Goal: Task Accomplishment & Management: Manage account settings

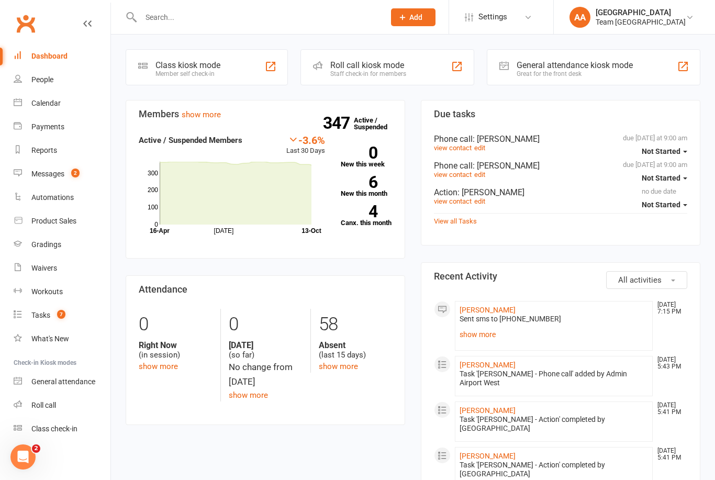
click at [49, 105] on div "Calendar" at bounding box center [45, 103] width 29 height 8
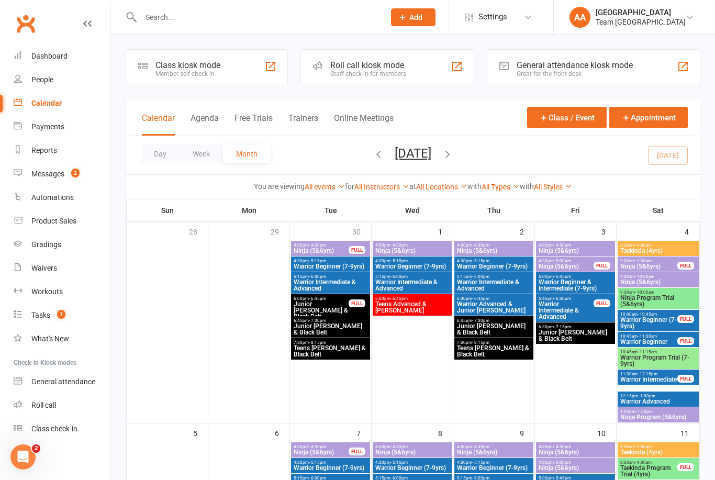
click at [167, 158] on button "Day" at bounding box center [160, 153] width 39 height 19
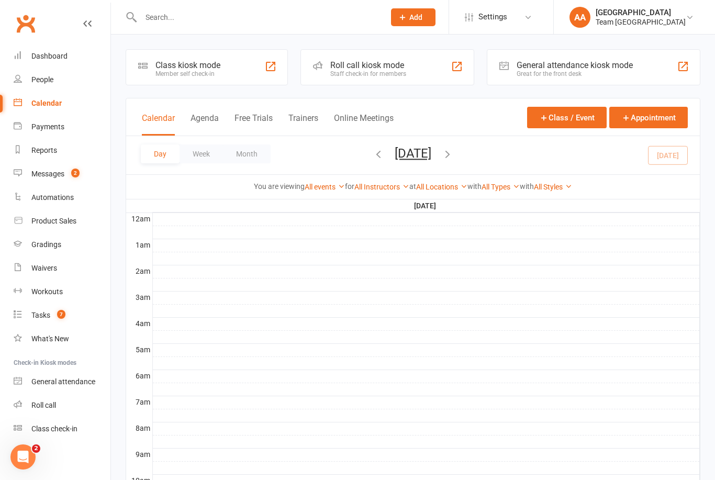
click at [453, 156] on icon "button" at bounding box center [447, 154] width 12 height 12
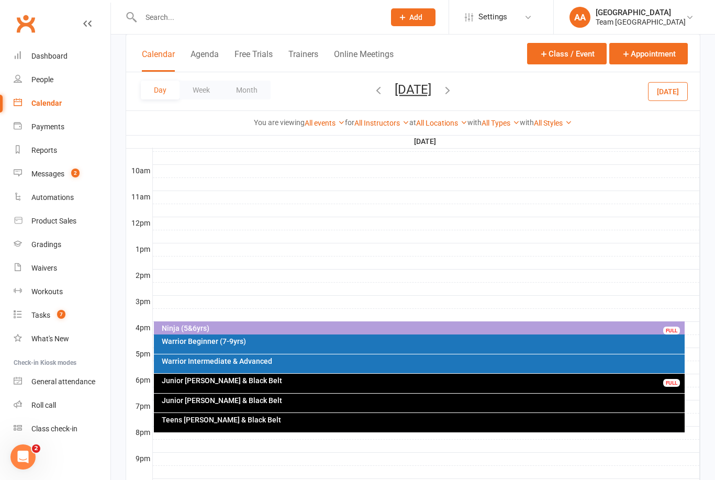
scroll to position [310, 0]
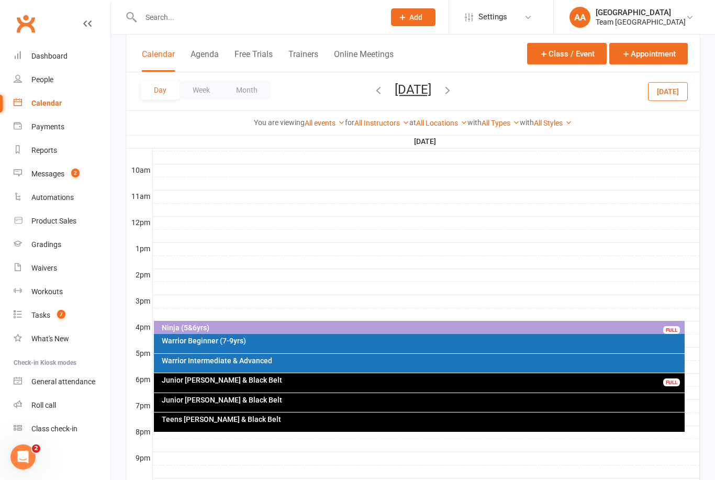
click at [230, 342] on div "Warrior Beginner (7-9yrs)" at bounding box center [422, 340] width 522 height 7
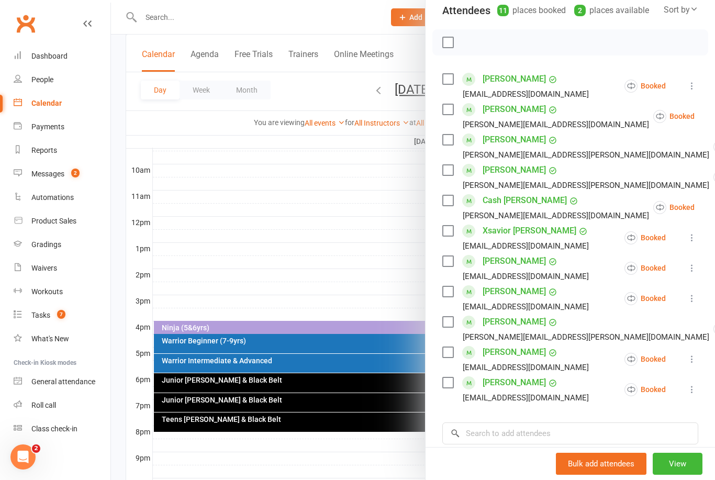
scroll to position [127, 0]
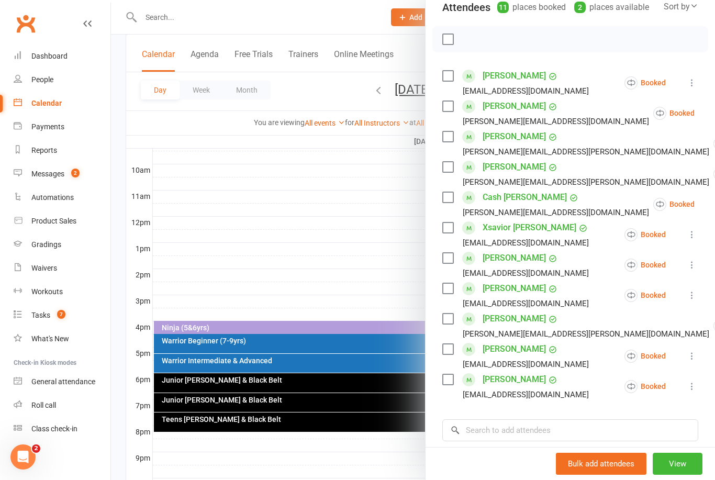
click at [676, 474] on button "View" at bounding box center [677, 463] width 50 height 22
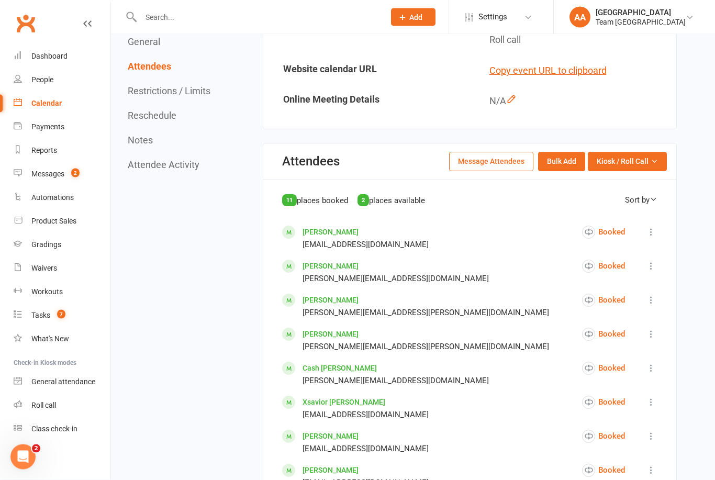
scroll to position [377, 0]
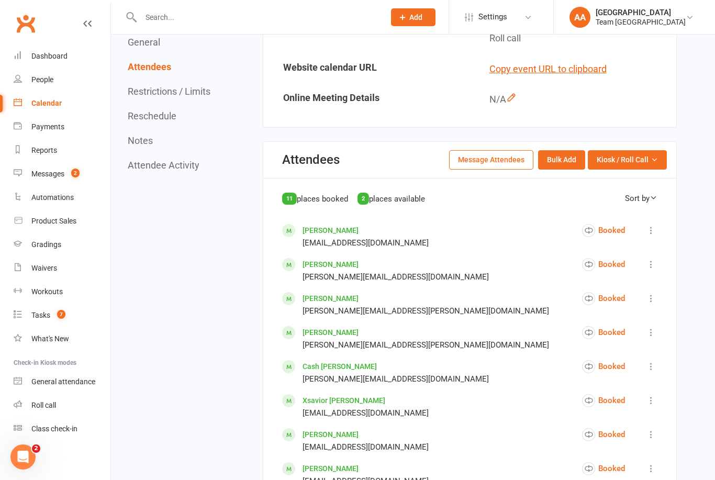
click at [622, 169] on button "Kiosk / Roll Call" at bounding box center [626, 159] width 79 height 19
click at [600, 215] on link "Enter Roll Call" at bounding box center [614, 204] width 104 height 21
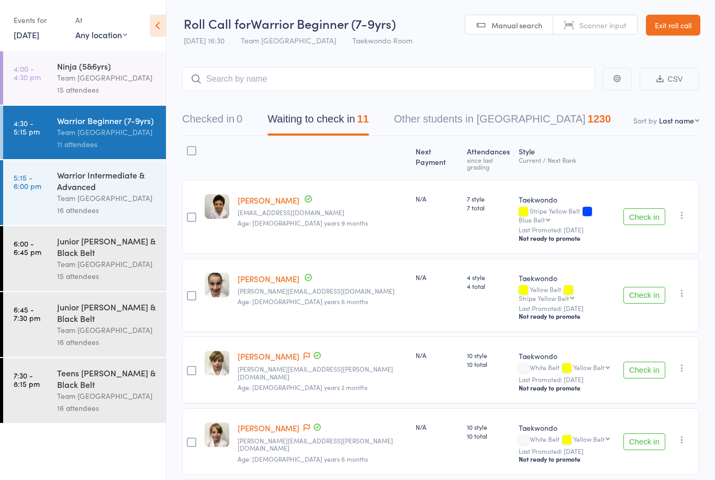
click at [667, 124] on select "First name Last name Birthday today? Behind on payments? Check in time Next pay…" at bounding box center [679, 120] width 40 height 10
select select "10"
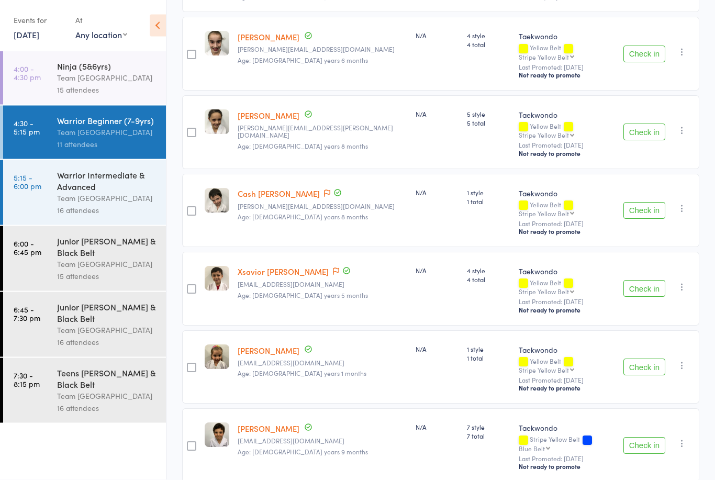
scroll to position [493, 0]
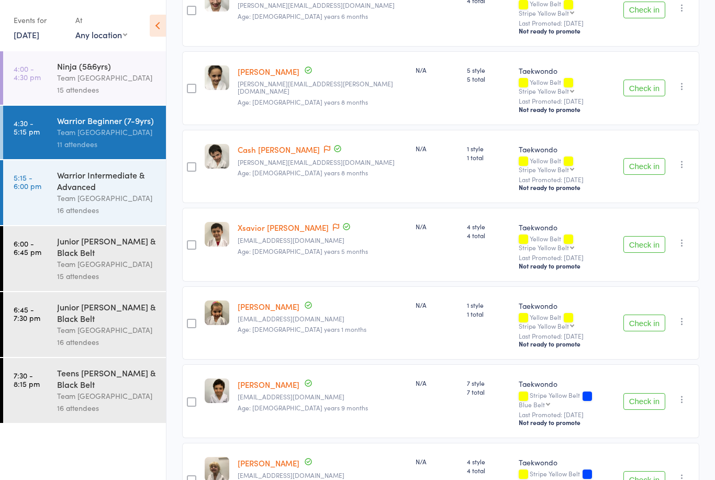
click at [69, 191] on div "Warrior Intermediate & Advanced" at bounding box center [107, 180] width 100 height 23
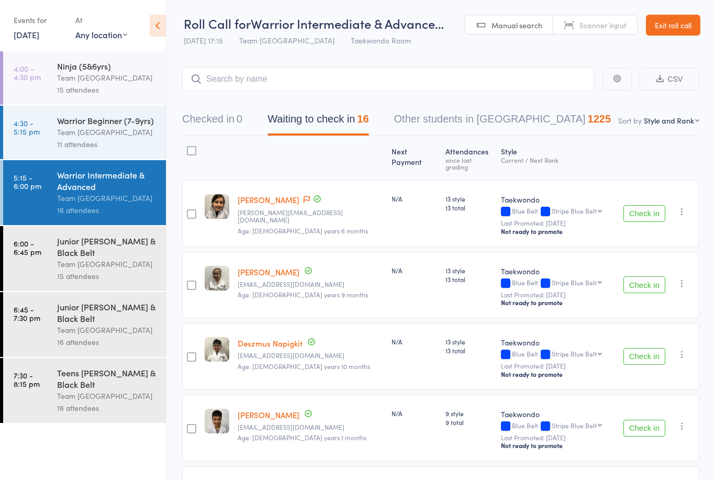
click at [89, 254] on div "Junior [PERSON_NAME] & Black Belt" at bounding box center [107, 246] width 100 height 23
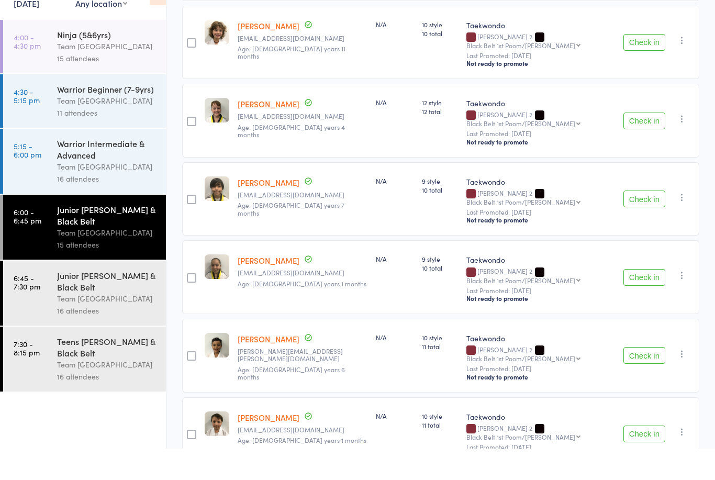
scroll to position [813, 0]
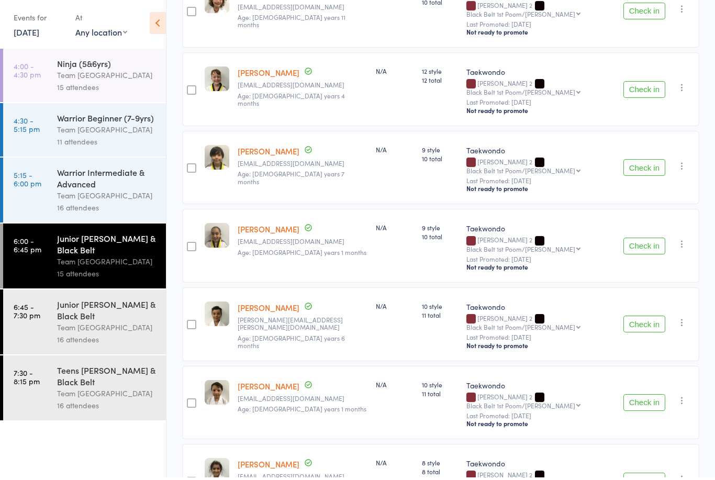
click at [49, 274] on link "6:00 - 6:45 pm Junior Cho Dan Bo & Black Belt Team Carlo Airport West 15 attend…" at bounding box center [84, 258] width 163 height 65
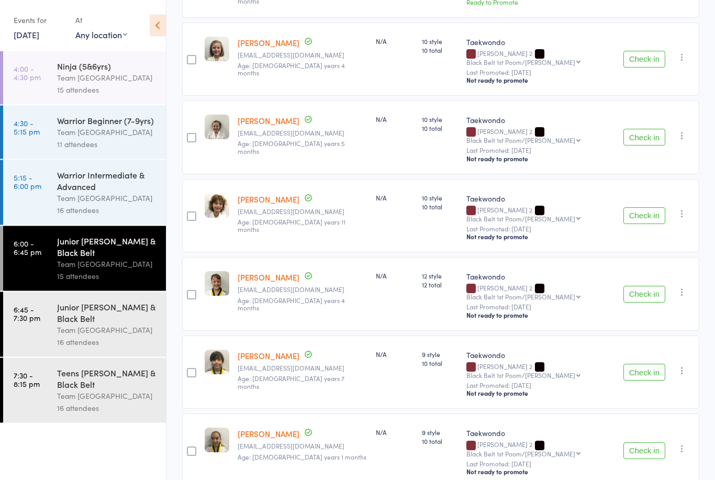
scroll to position [621, 0]
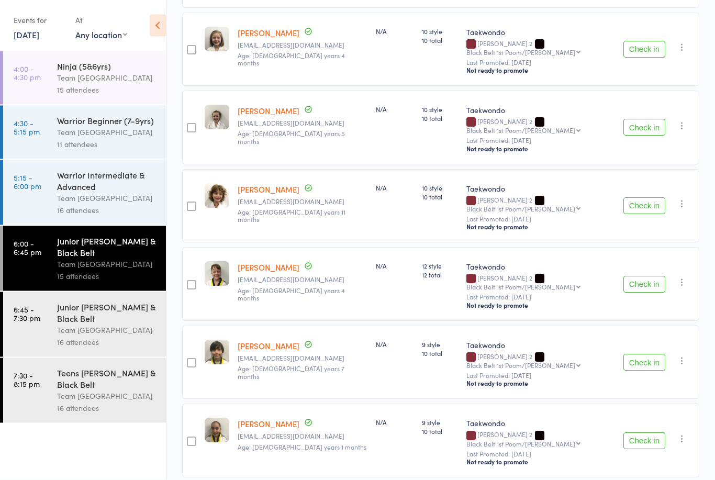
click at [111, 322] on div "Junior [PERSON_NAME] & Black Belt" at bounding box center [107, 312] width 100 height 23
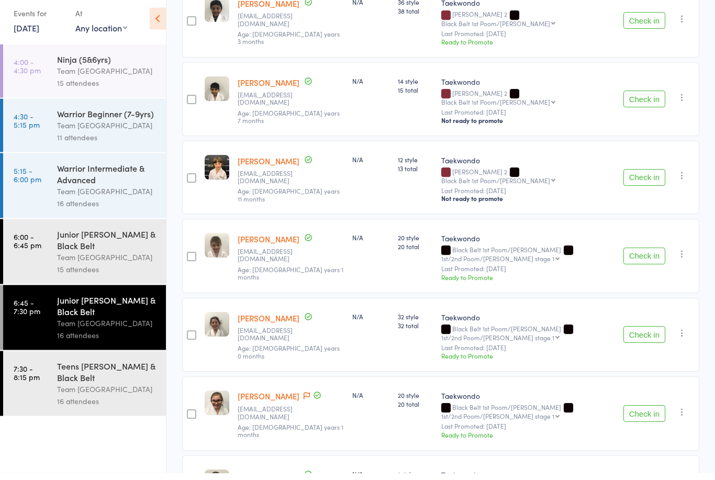
scroll to position [919, 0]
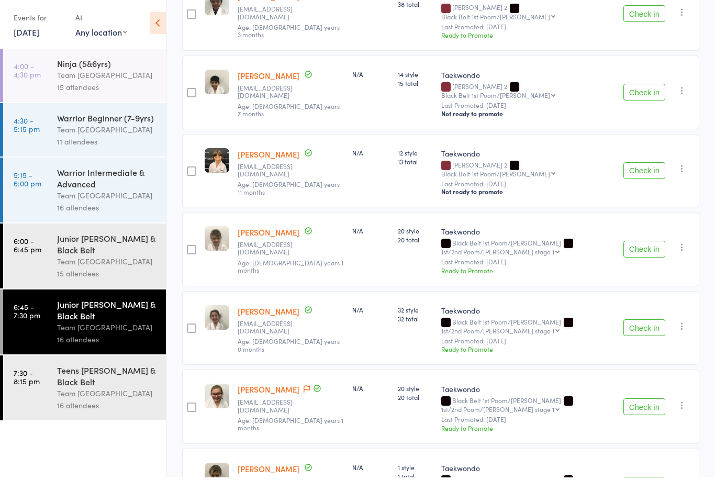
click at [108, 402] on div "Team [GEOGRAPHIC_DATA]" at bounding box center [107, 396] width 100 height 12
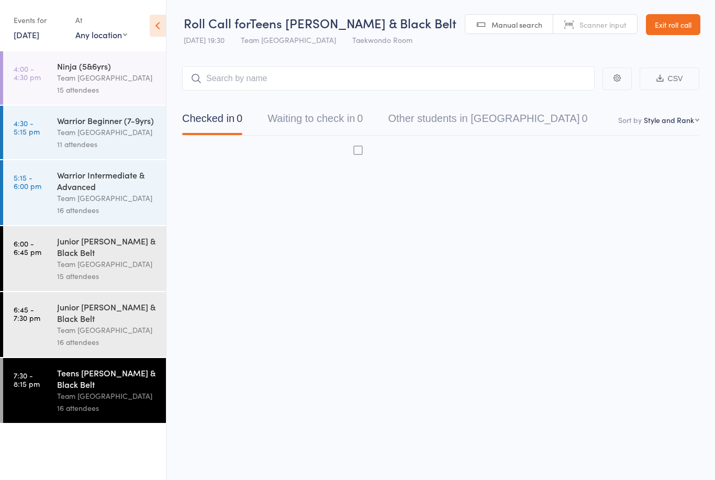
scroll to position [1, 0]
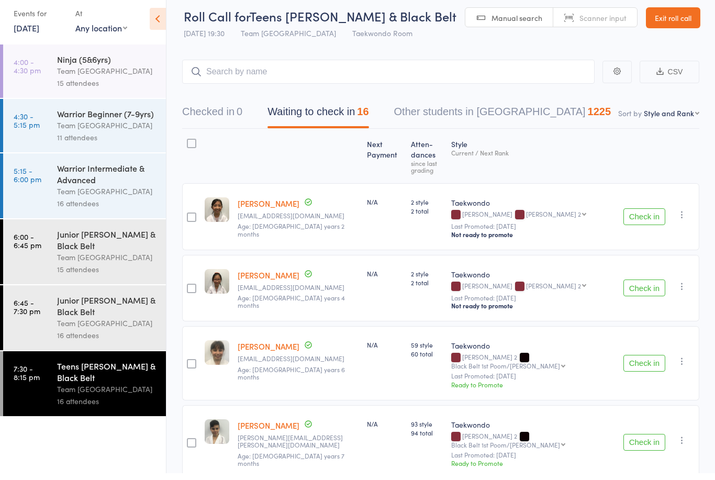
click at [105, 397] on div "Team [GEOGRAPHIC_DATA]" at bounding box center [107, 396] width 100 height 12
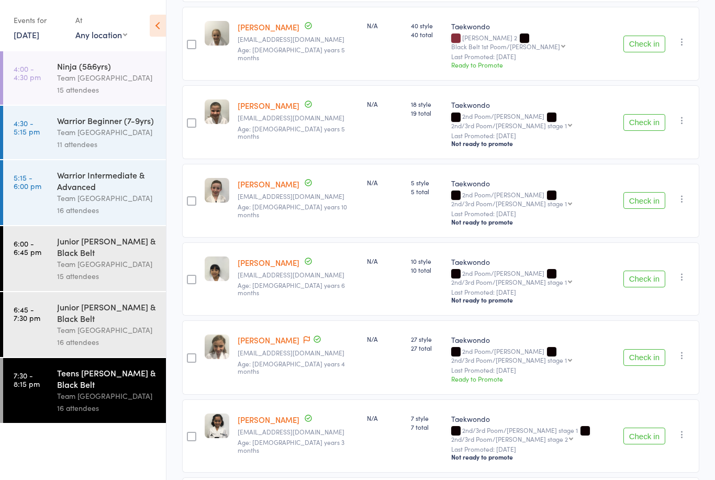
scroll to position [801, 0]
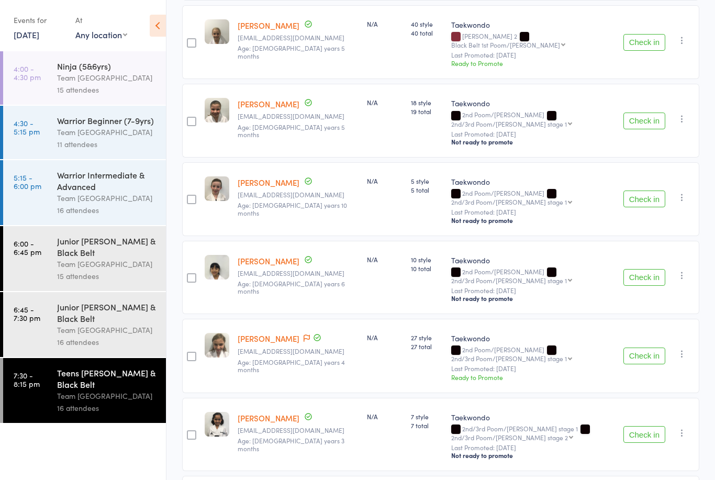
click at [39, 40] on link "14 Oct, 2025" at bounding box center [27, 35] width 26 height 12
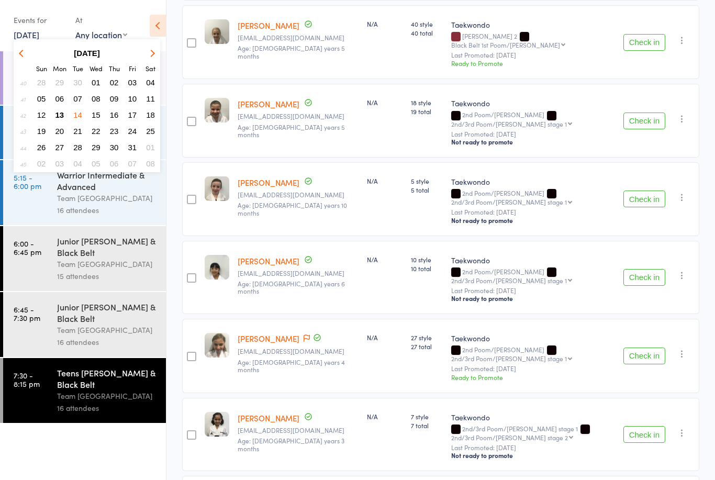
click at [93, 115] on span "15" at bounding box center [96, 114] width 9 height 9
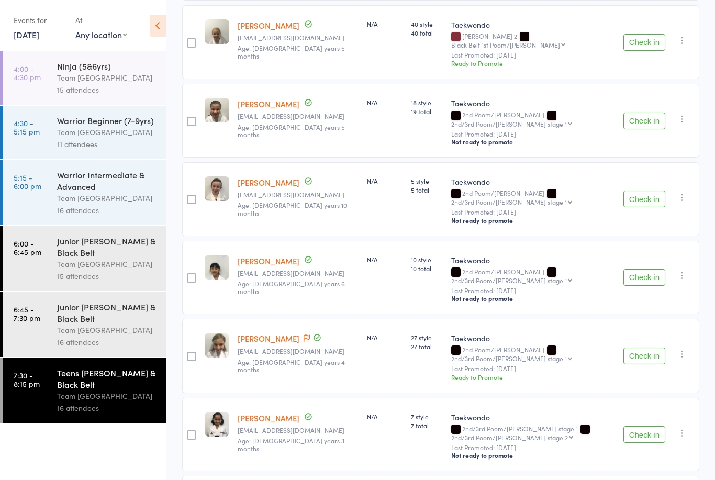
click at [77, 76] on div "Team [GEOGRAPHIC_DATA]" at bounding box center [107, 78] width 100 height 12
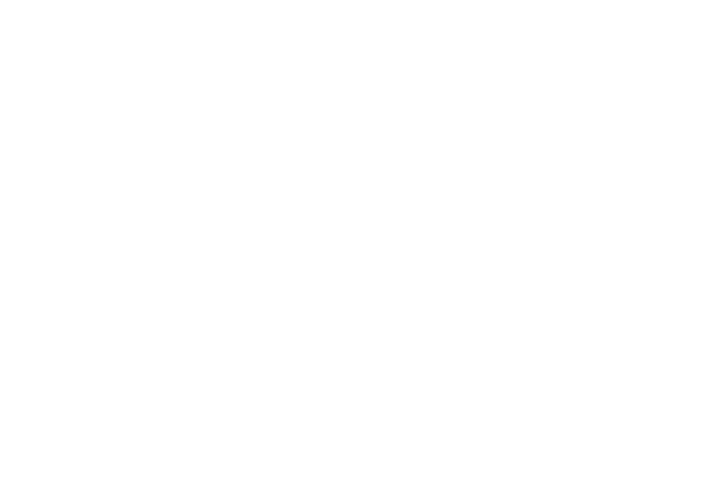
scroll to position [2, 0]
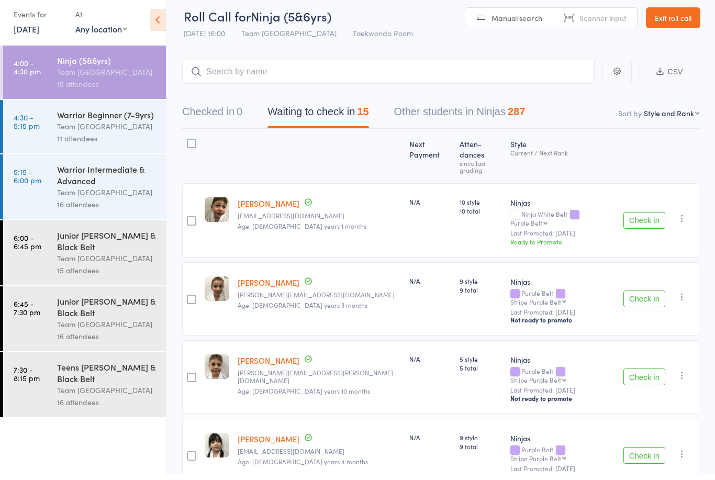
click at [98, 84] on div "15 attendees" at bounding box center [107, 90] width 100 height 12
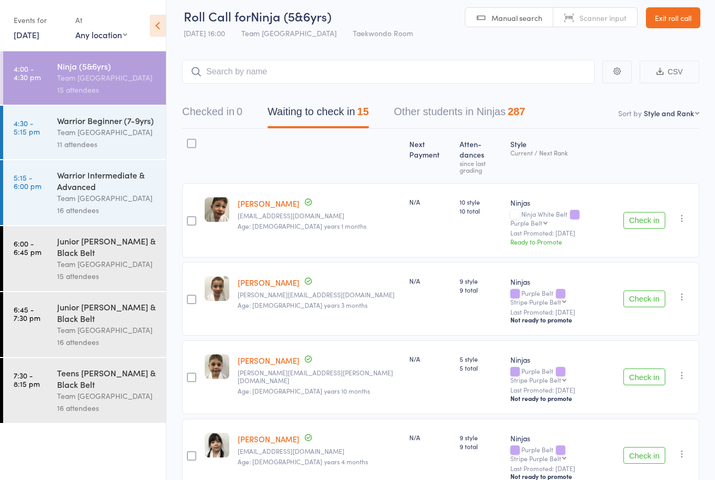
scroll to position [0, 0]
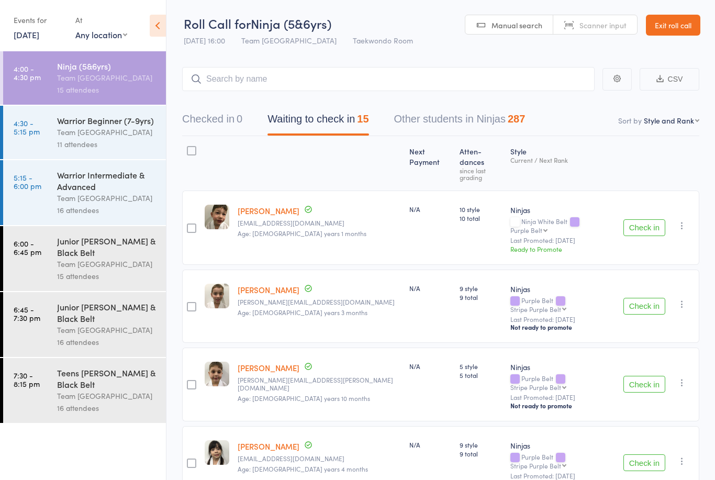
click at [39, 38] on link "14 Oct, 2025" at bounding box center [27, 35] width 26 height 12
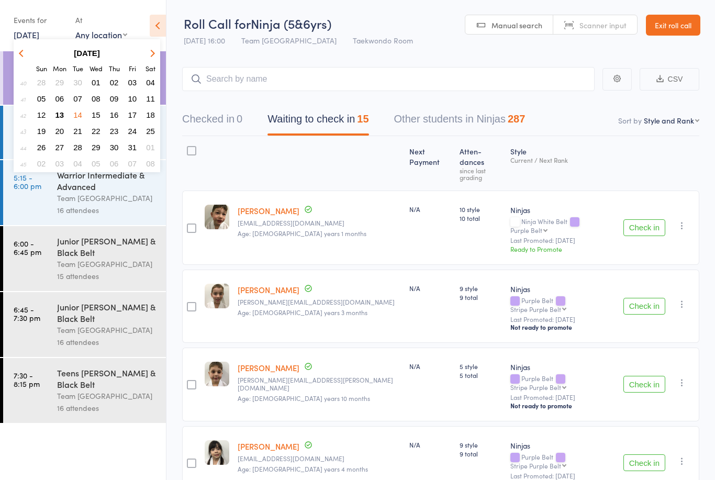
click at [95, 118] on span "15" at bounding box center [96, 114] width 9 height 9
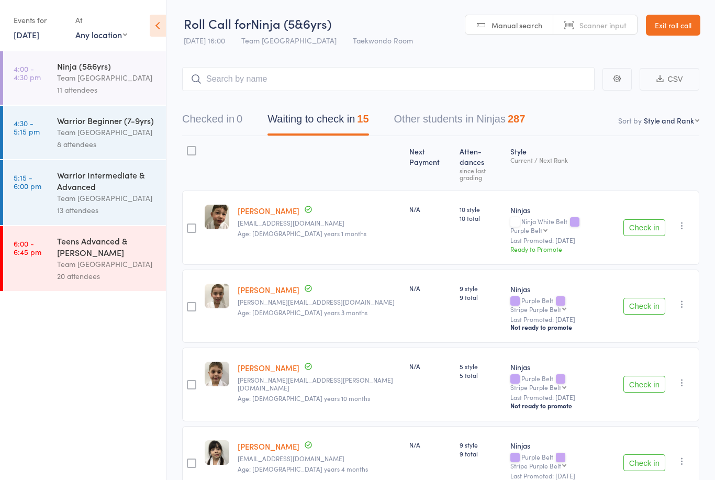
click at [106, 82] on div "Team [GEOGRAPHIC_DATA]" at bounding box center [107, 78] width 100 height 12
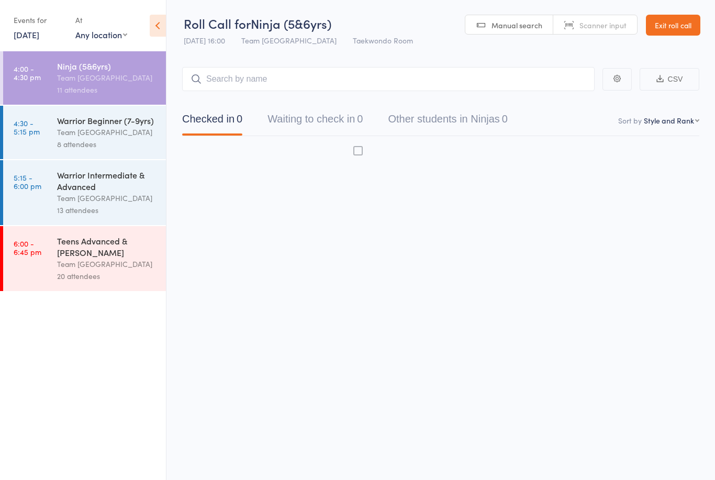
click at [111, 74] on div "Team [GEOGRAPHIC_DATA]" at bounding box center [107, 78] width 100 height 12
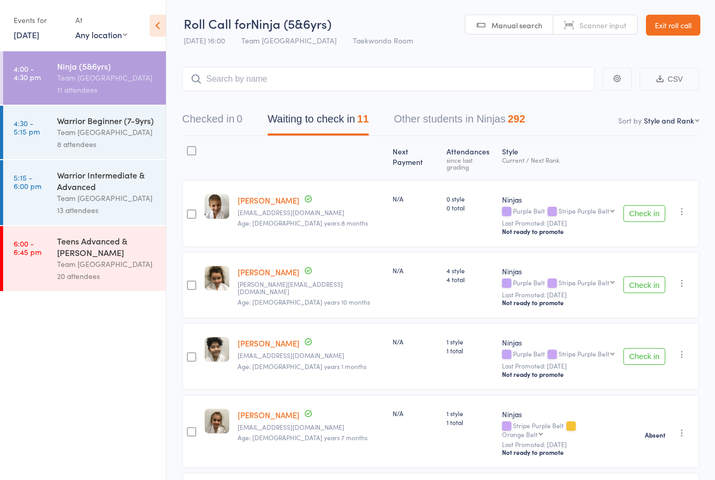
click at [680, 21] on link "Exit roll call" at bounding box center [672, 25] width 54 height 21
click at [681, 23] on link "Exit roll call" at bounding box center [672, 25] width 54 height 21
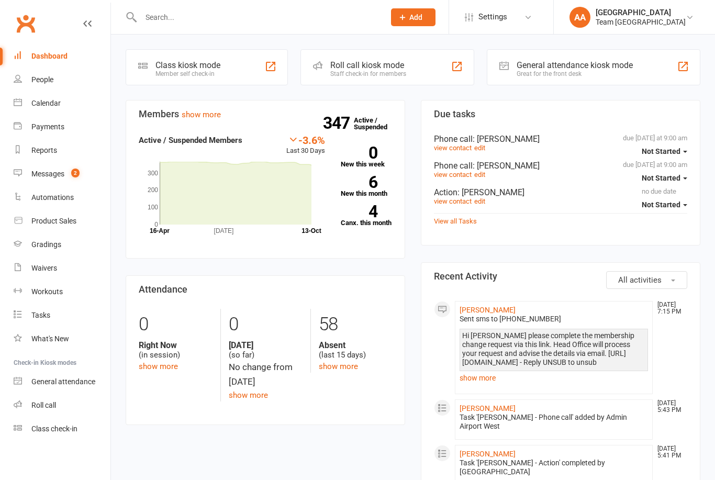
click at [65, 106] on link "Calendar" at bounding box center [62, 104] width 97 height 24
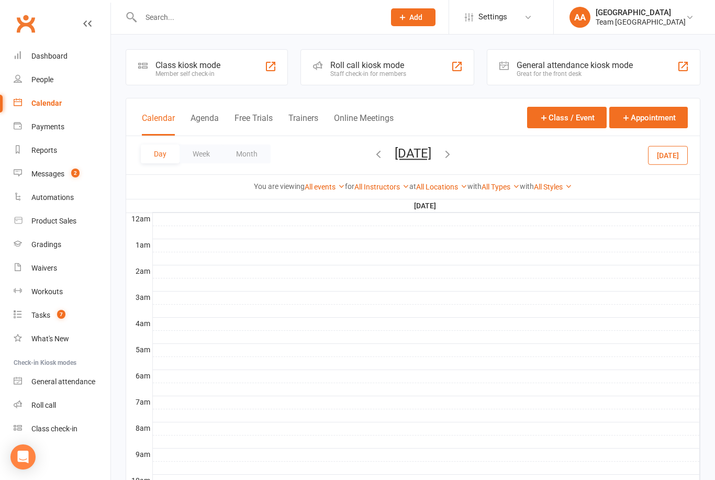
click at [423, 149] on button "[DATE]" at bounding box center [412, 153] width 37 height 15
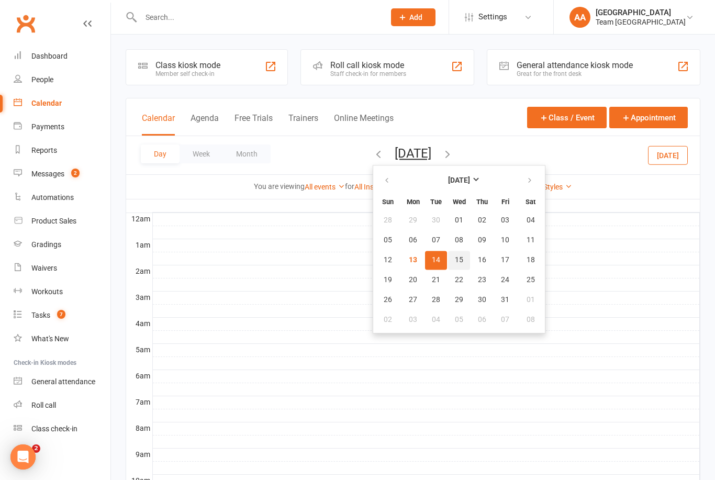
click at [455, 262] on span "15" at bounding box center [459, 260] width 8 height 8
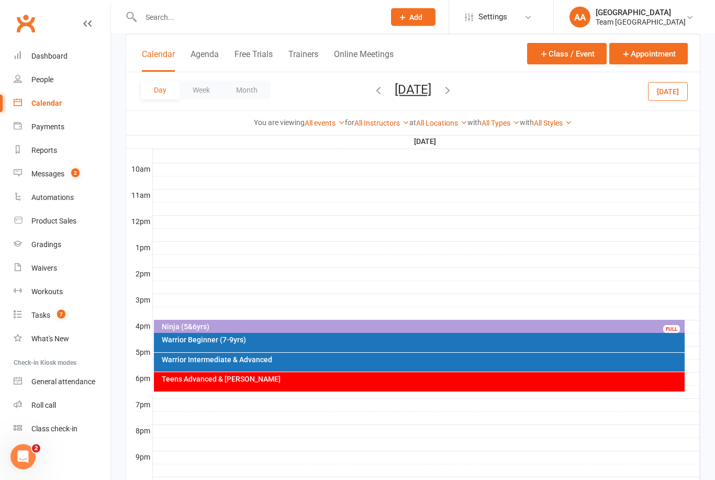
click at [405, 327] on div "Ninja (5&6yrs)" at bounding box center [422, 326] width 522 height 7
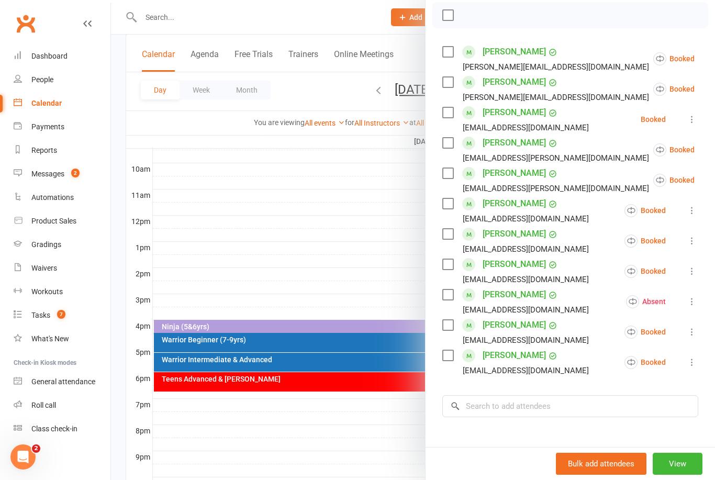
scroll to position [146, 0]
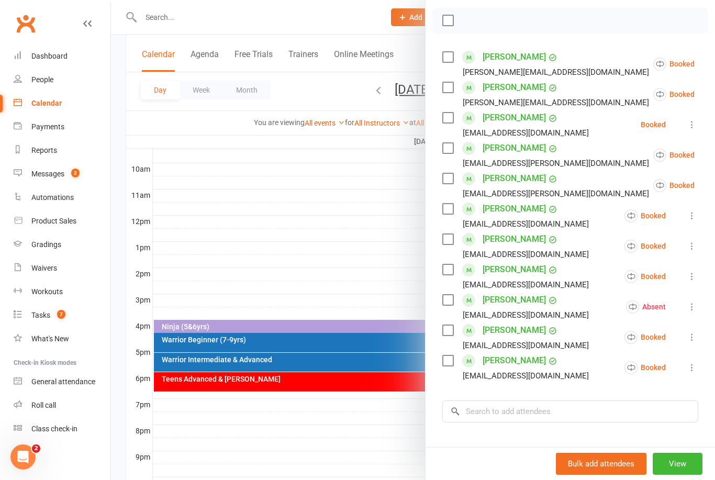
click at [697, 214] on icon at bounding box center [691, 215] width 10 height 10
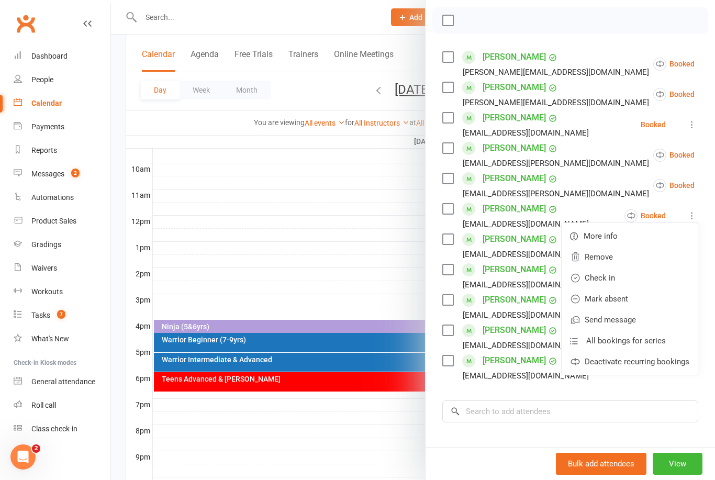
click at [687, 365] on link "Deactivate recurring bookings" at bounding box center [629, 361] width 136 height 21
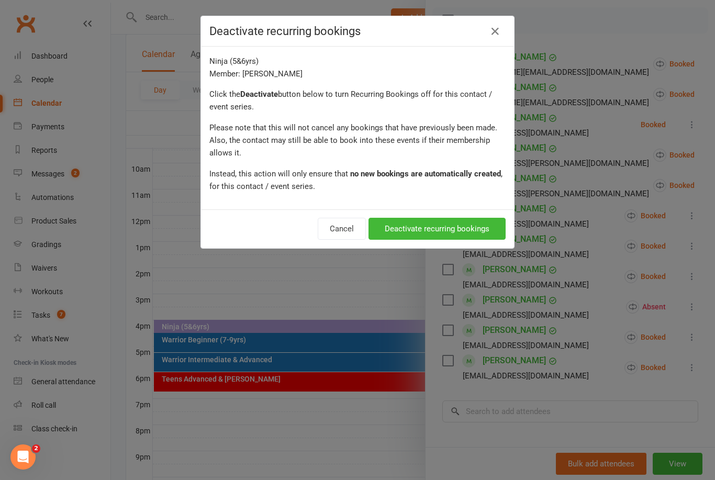
click at [484, 230] on button "Deactivate recurring bookings" at bounding box center [436, 229] width 137 height 22
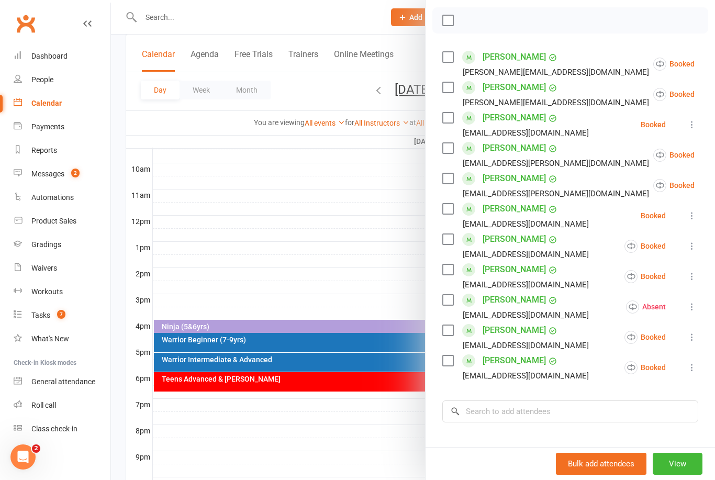
click at [694, 220] on icon at bounding box center [691, 215] width 10 height 10
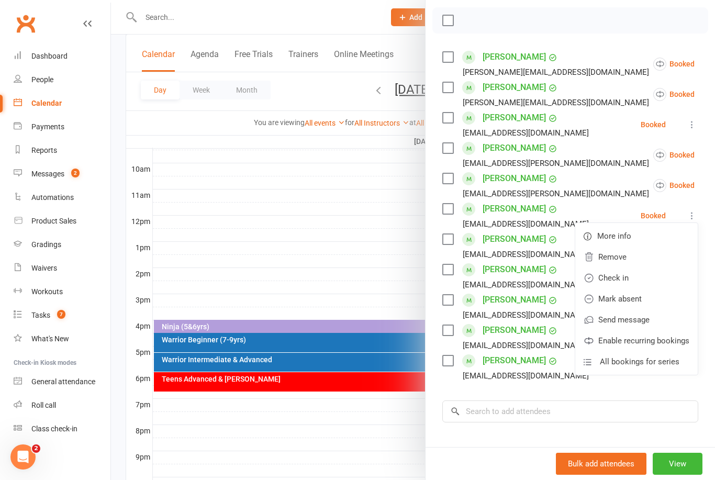
click at [615, 256] on link "Remove" at bounding box center [636, 256] width 122 height 21
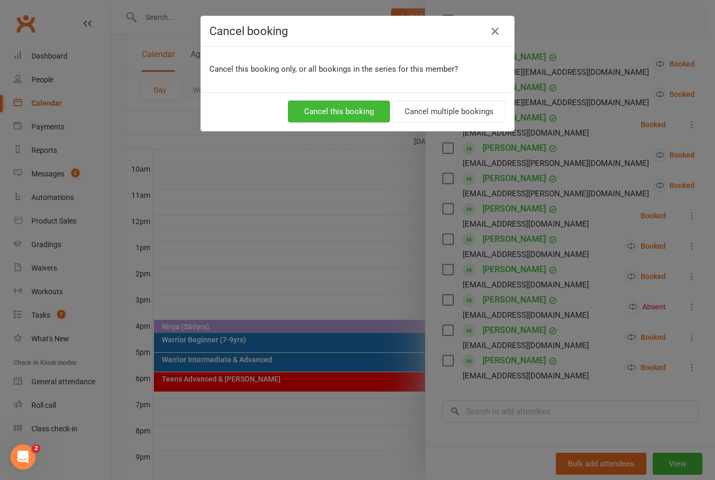
click at [459, 112] on button "Cancel multiple bookings" at bounding box center [448, 111] width 113 height 22
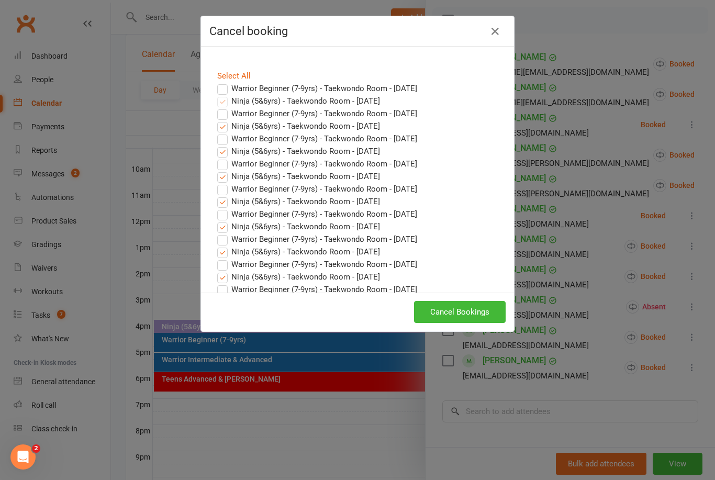
click at [471, 302] on button "Cancel Bookings" at bounding box center [460, 312] width 92 height 22
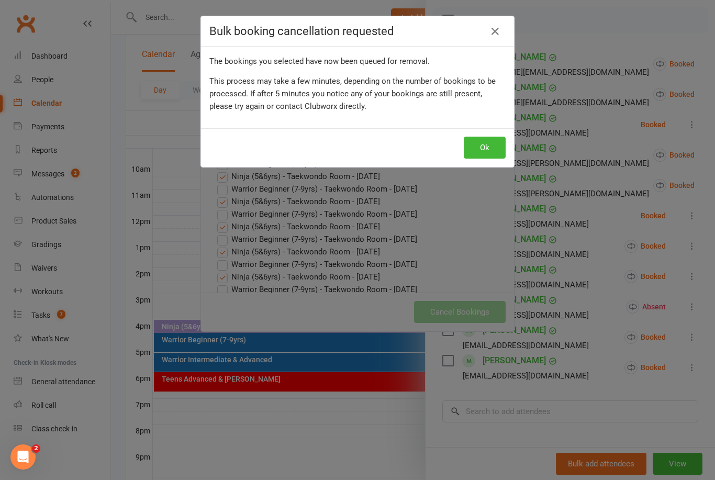
click at [477, 153] on button "Ok" at bounding box center [484, 148] width 42 height 22
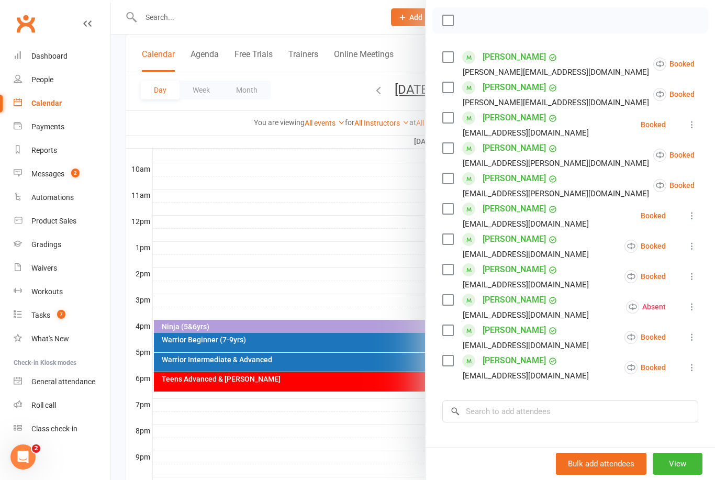
click at [695, 216] on icon at bounding box center [691, 215] width 10 height 10
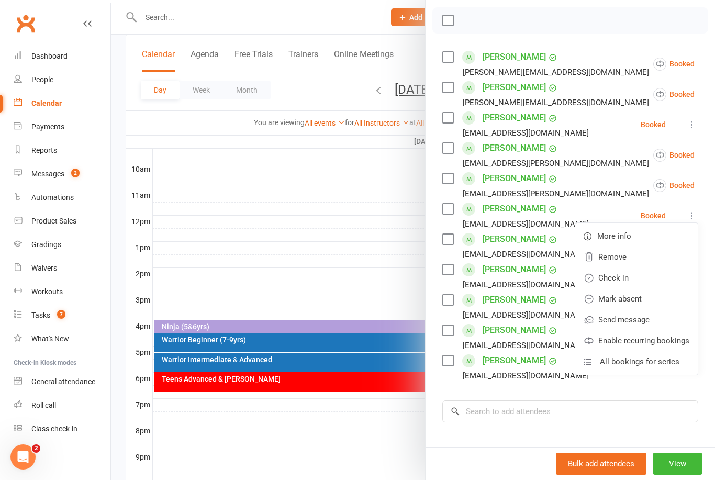
click at [625, 259] on link "Remove" at bounding box center [636, 256] width 122 height 21
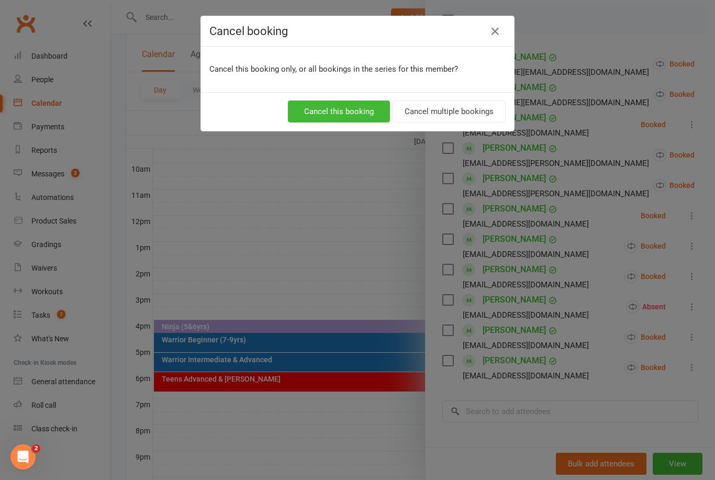
click at [456, 114] on button "Cancel multiple bookings" at bounding box center [448, 111] width 113 height 22
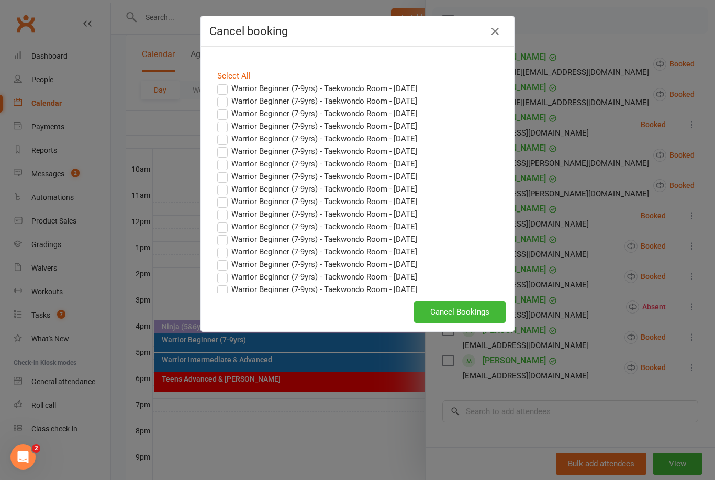
click at [471, 310] on button "Cancel Bookings" at bounding box center [460, 312] width 92 height 22
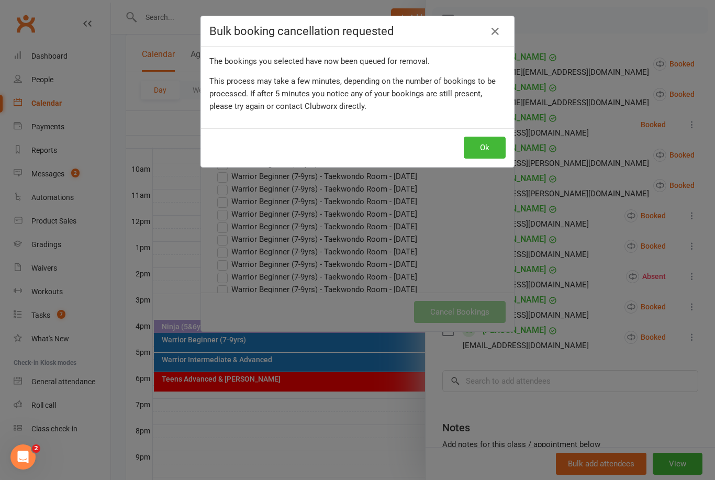
click at [486, 157] on button "Ok" at bounding box center [484, 148] width 42 height 22
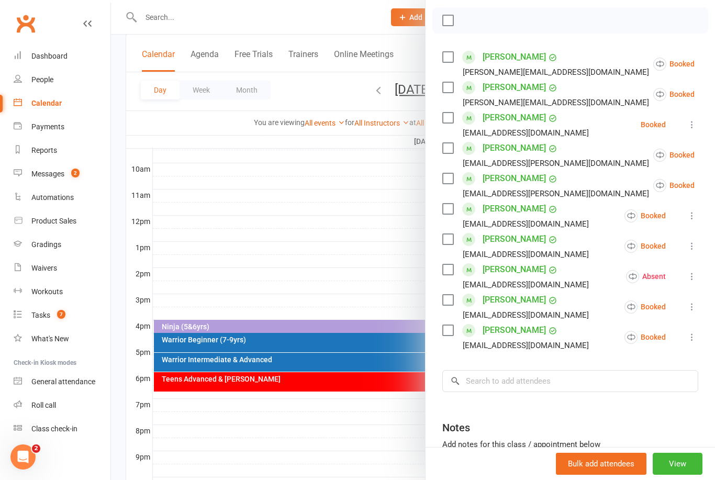
click at [339, 274] on div at bounding box center [413, 240] width 604 height 480
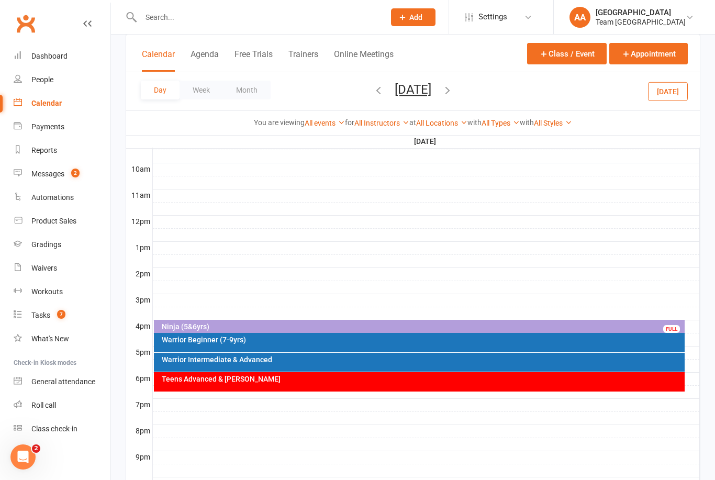
click at [418, 94] on button "Wednesday, Oct 15, 2025" at bounding box center [412, 89] width 37 height 15
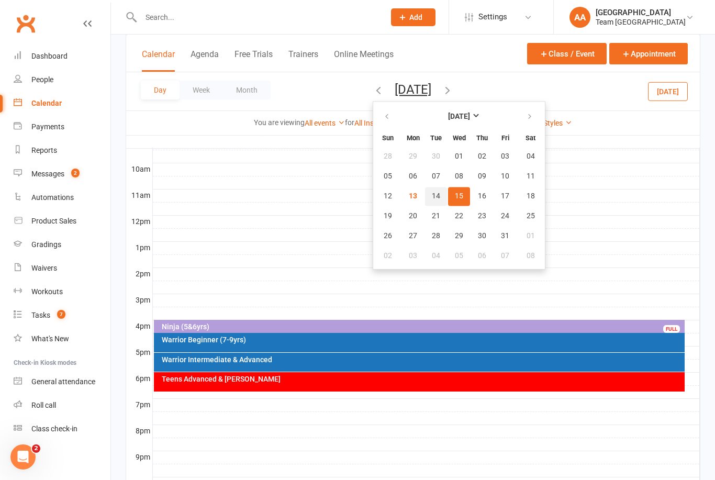
click at [432, 192] on span "14" at bounding box center [436, 196] width 8 height 8
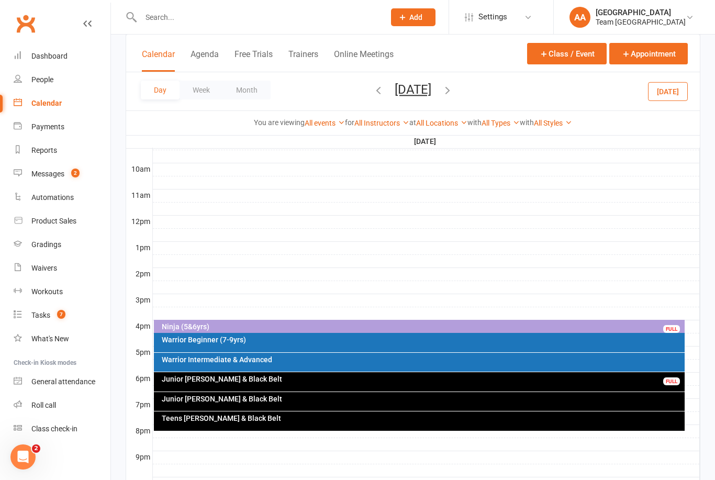
click at [245, 341] on div "Warrior Beginner (7-9yrs)" at bounding box center [422, 339] width 522 height 7
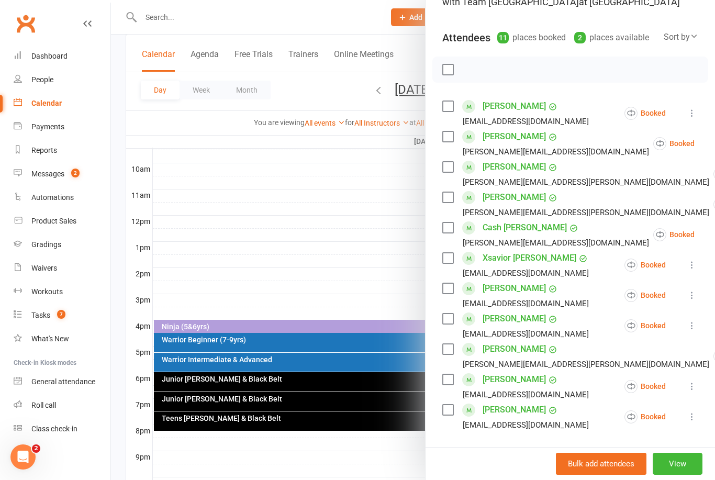
scroll to position [101, 0]
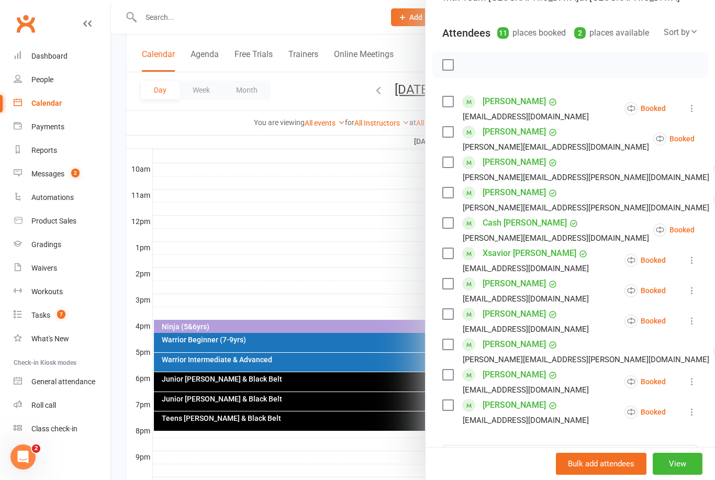
click at [365, 248] on div at bounding box center [413, 240] width 604 height 480
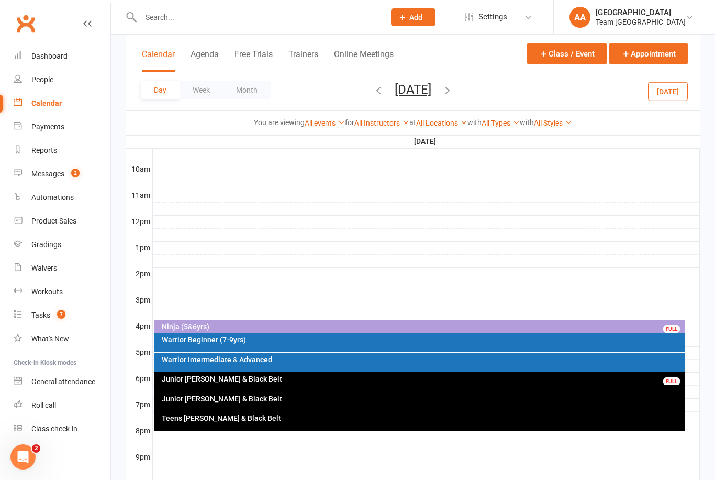
click at [453, 90] on icon "button" at bounding box center [447, 90] width 12 height 12
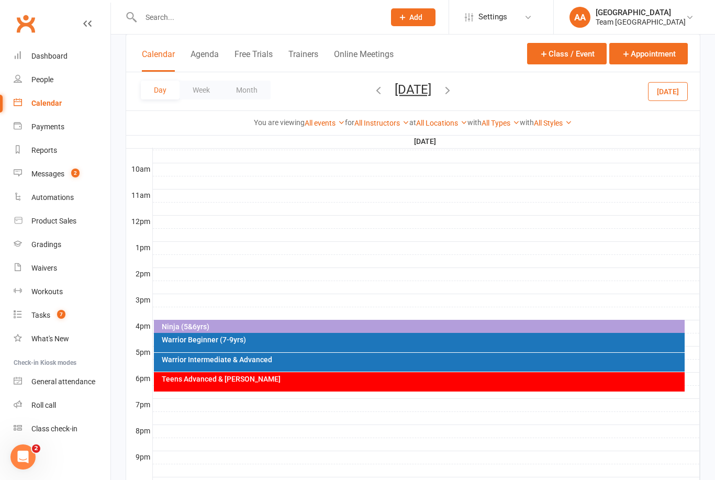
click at [281, 323] on div "Ninja (5&6yrs)" at bounding box center [422, 326] width 522 height 7
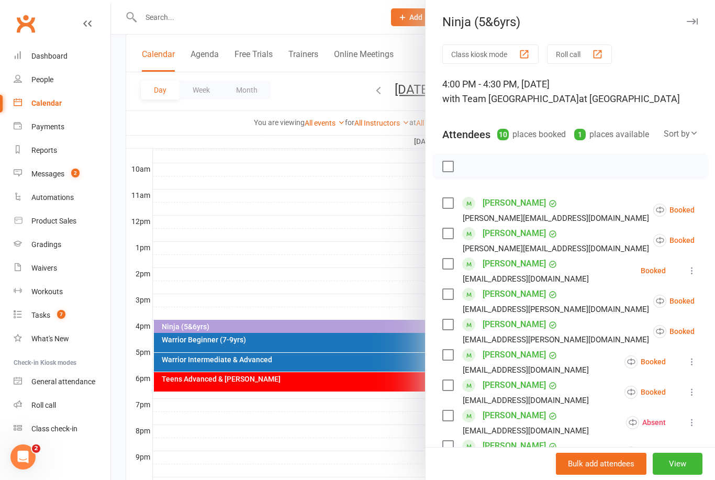
click at [676, 474] on button "View" at bounding box center [677, 463] width 50 height 22
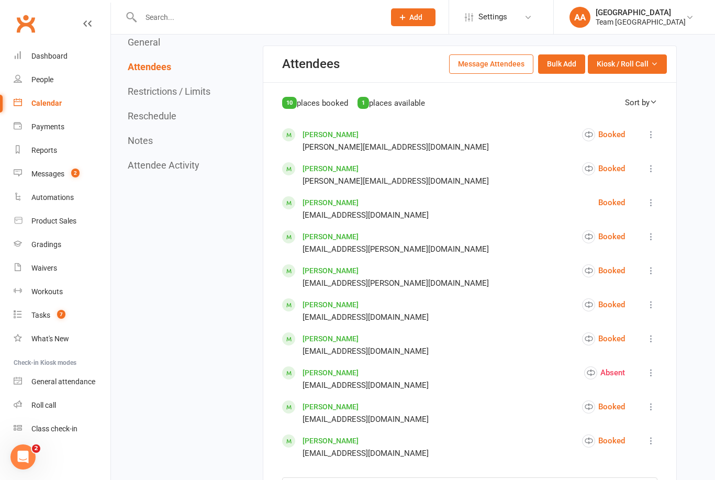
scroll to position [473, 0]
click at [628, 68] on span "Kiosk / Roll Call" at bounding box center [622, 64] width 52 height 12
click at [602, 119] on link "Enter Roll Call" at bounding box center [614, 108] width 104 height 21
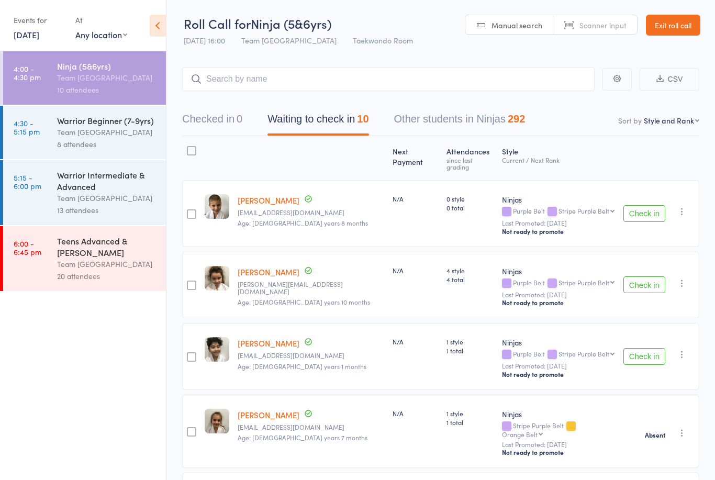
click at [120, 129] on div "Team [GEOGRAPHIC_DATA]" at bounding box center [107, 132] width 100 height 12
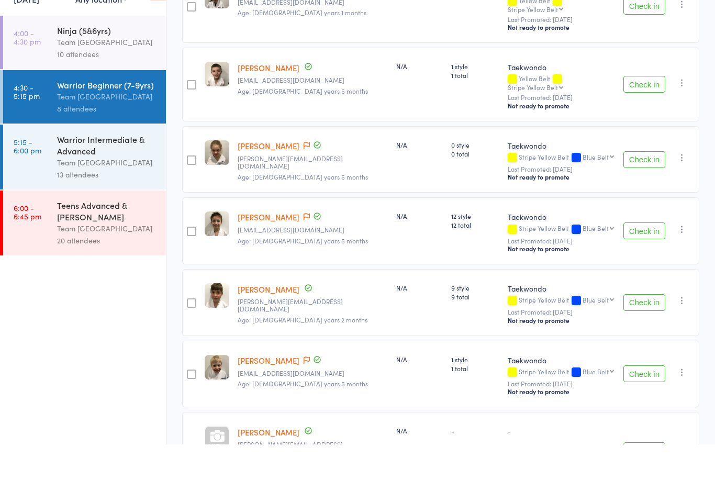
scroll to position [315, 0]
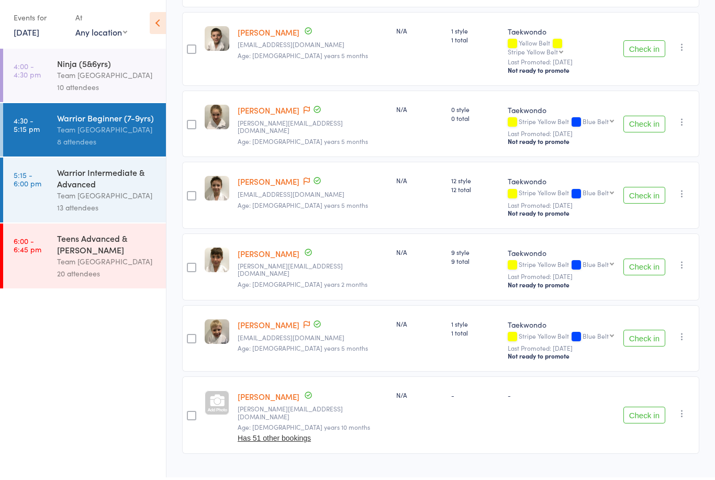
click at [81, 188] on div "Warrior Intermediate & Advanced" at bounding box center [107, 180] width 100 height 23
click at [88, 182] on div "Warrior Intermediate & Advanced" at bounding box center [107, 180] width 100 height 23
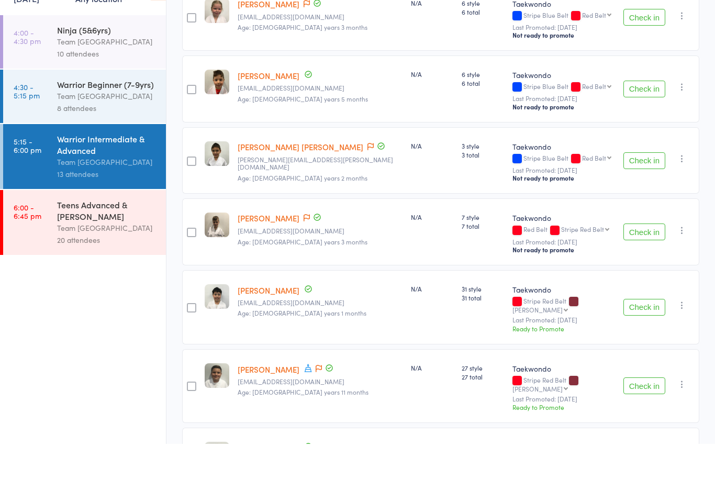
scroll to position [670, 0]
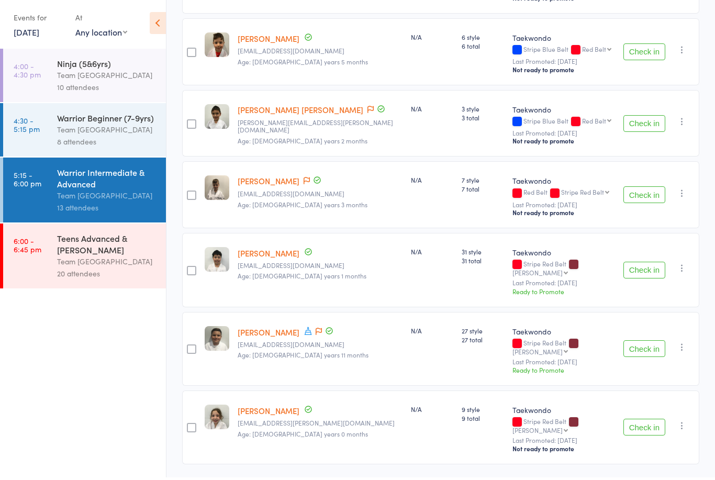
click at [72, 255] on div "Teens Advanced & [PERSON_NAME]" at bounding box center [107, 246] width 100 height 23
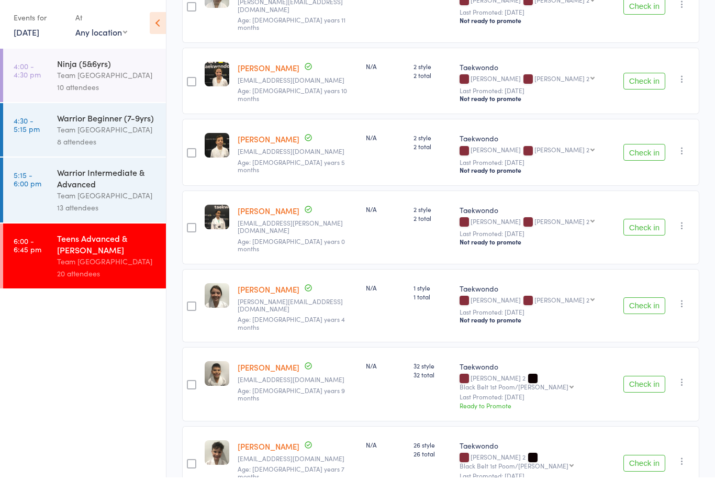
scroll to position [1139, 0]
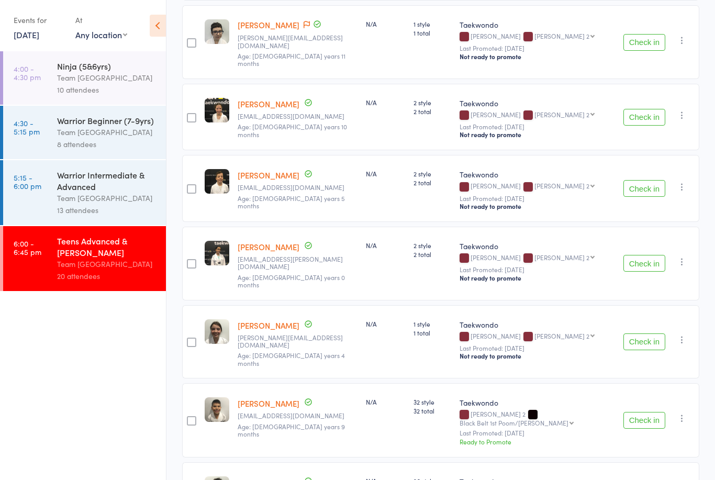
click at [156, 368] on ul "4:00 - 4:30 pm Ninja (5&6yrs) Team Carlo Airport West 10 attendees 4:30 - 5:15 …" at bounding box center [83, 265] width 166 height 428
click at [107, 270] on div "Team [GEOGRAPHIC_DATA]" at bounding box center [107, 264] width 100 height 12
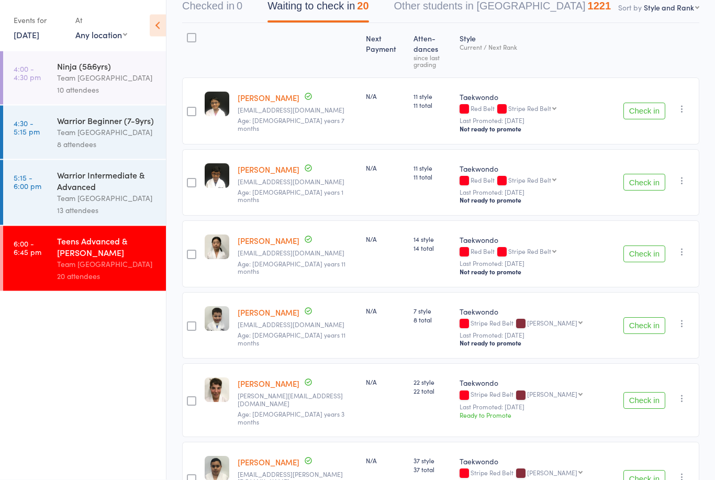
scroll to position [106, 0]
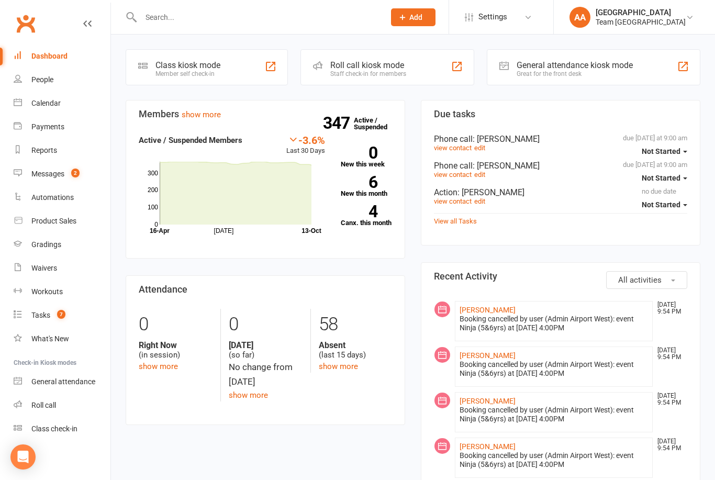
click at [63, 240] on link "Gradings" at bounding box center [62, 245] width 97 height 24
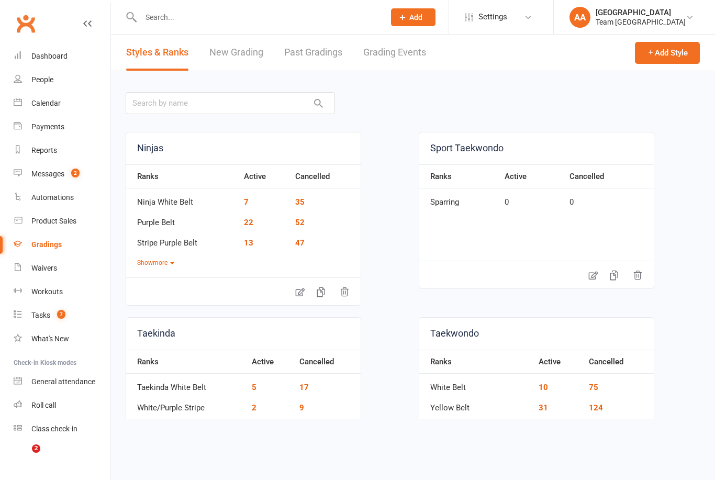
click at [393, 54] on link "Grading Events" at bounding box center [394, 53] width 63 height 36
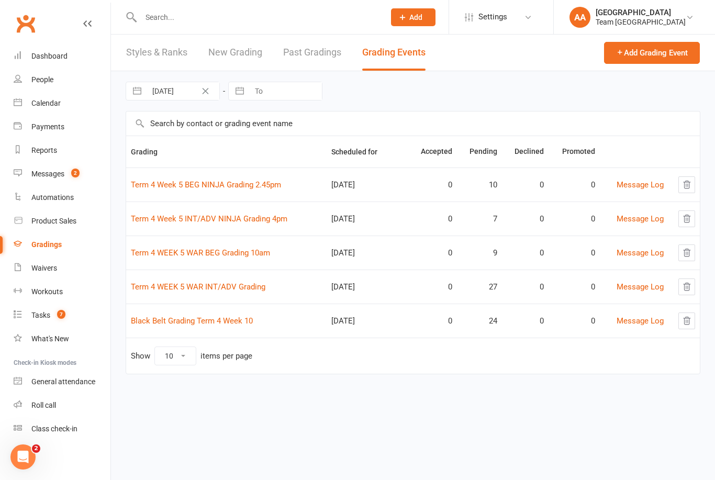
click at [199, 189] on link "Term 4 Week 5 BEG NINJA Grading 2.45pm" at bounding box center [206, 184] width 150 height 9
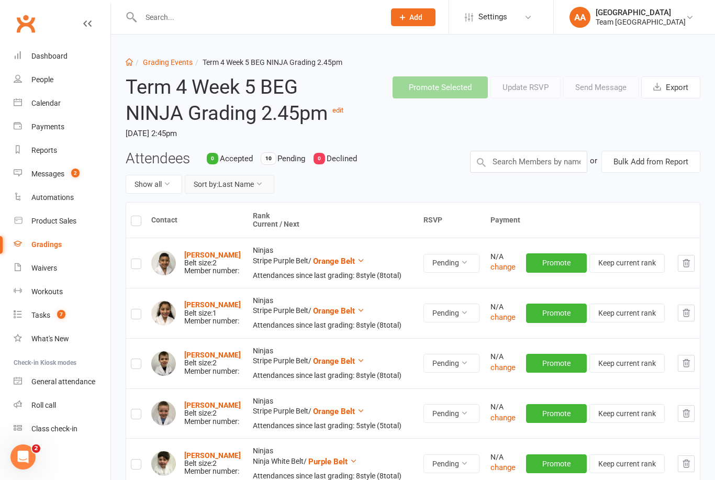
click at [256, 189] on button "Sort by: Last Name" at bounding box center [229, 184] width 89 height 19
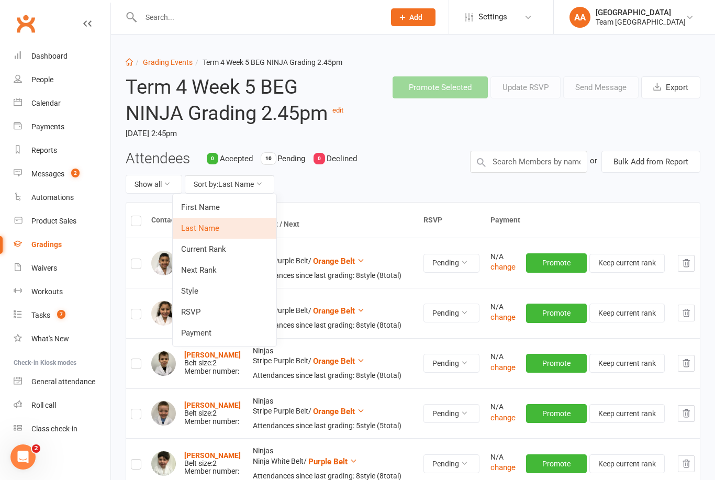
click at [222, 269] on link "Next Rank" at bounding box center [225, 269] width 104 height 21
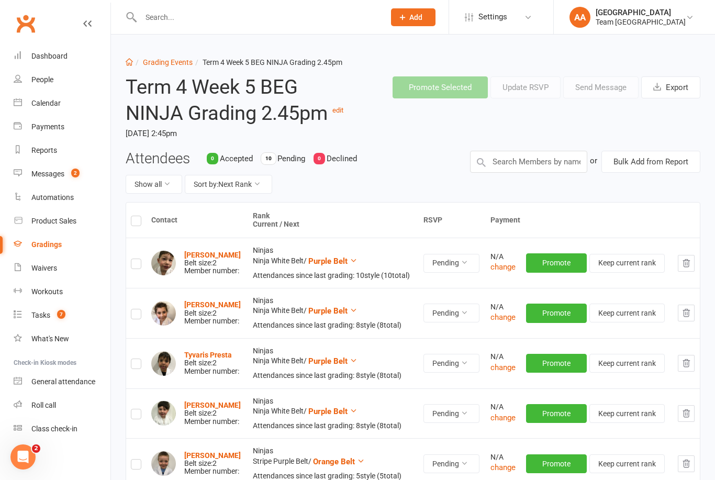
click at [171, 66] on link "Grading Events" at bounding box center [168, 62] width 50 height 8
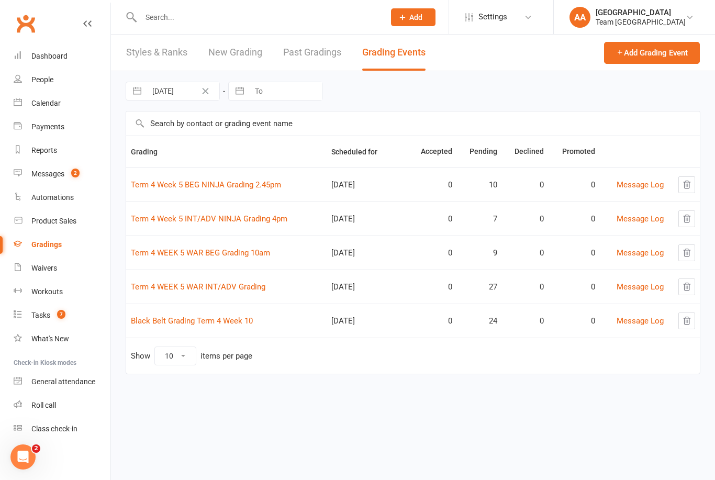
click at [206, 220] on link "Term 4 Week 5 INT/ADV NINJA Grading 4pm" at bounding box center [209, 218] width 156 height 9
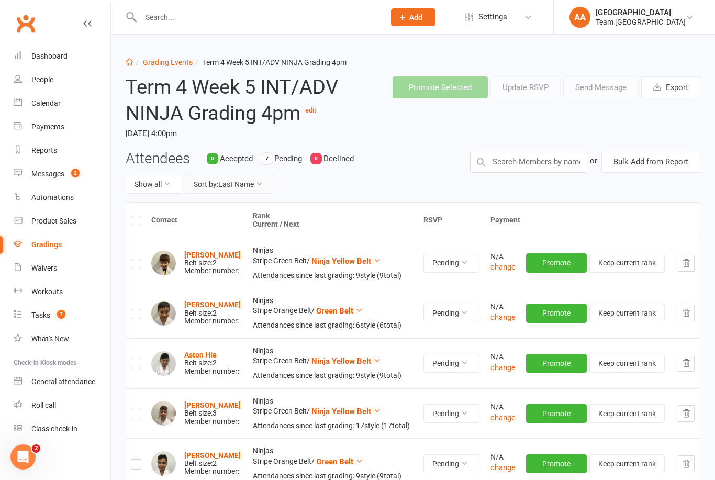
click at [259, 190] on button "Sort by: Last Name" at bounding box center [229, 184] width 89 height 19
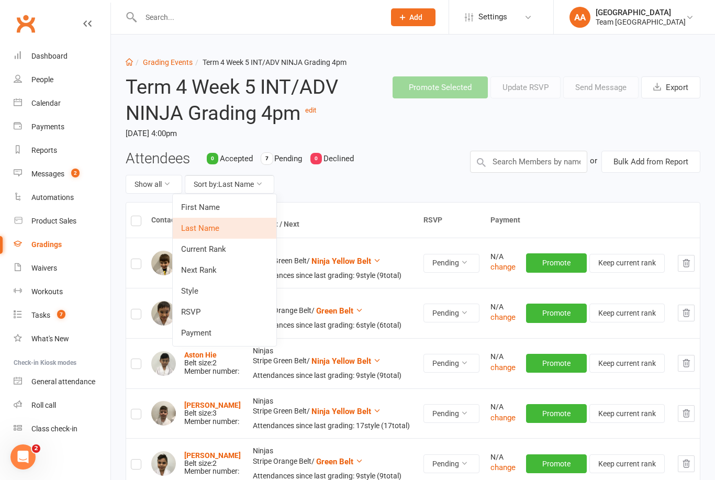
click at [222, 273] on link "Next Rank" at bounding box center [225, 269] width 104 height 21
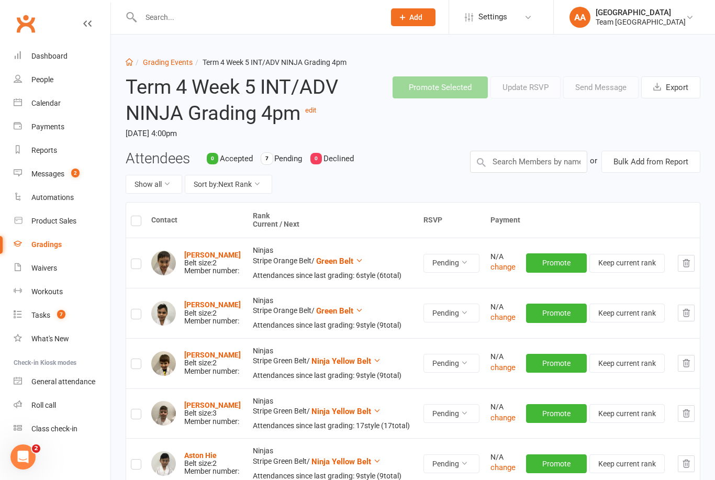
click at [169, 65] on link "Grading Events" at bounding box center [168, 62] width 50 height 8
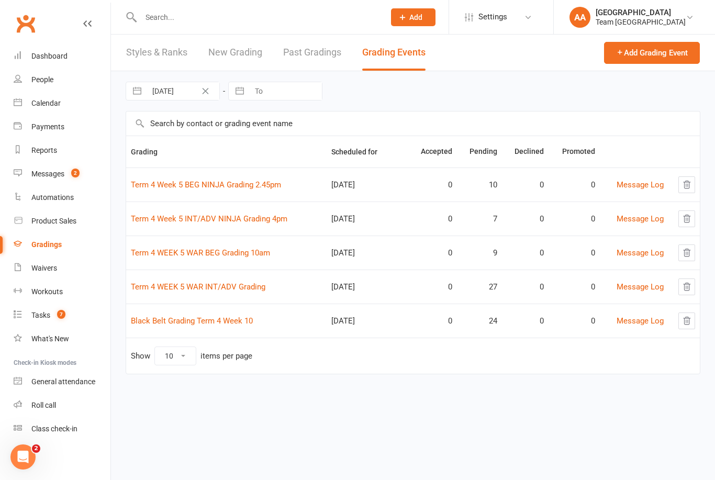
click at [199, 256] on link "Term 4 WEEK 5 WAR BEG Grading 10am" at bounding box center [200, 252] width 139 height 9
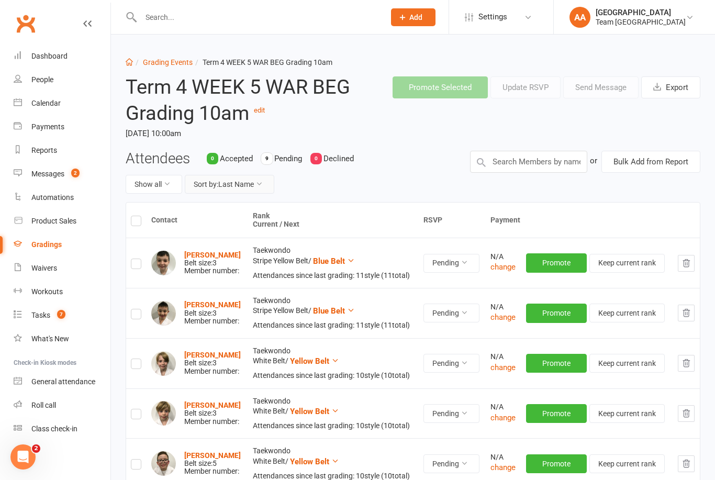
click at [257, 183] on icon at bounding box center [258, 183] width 7 height 7
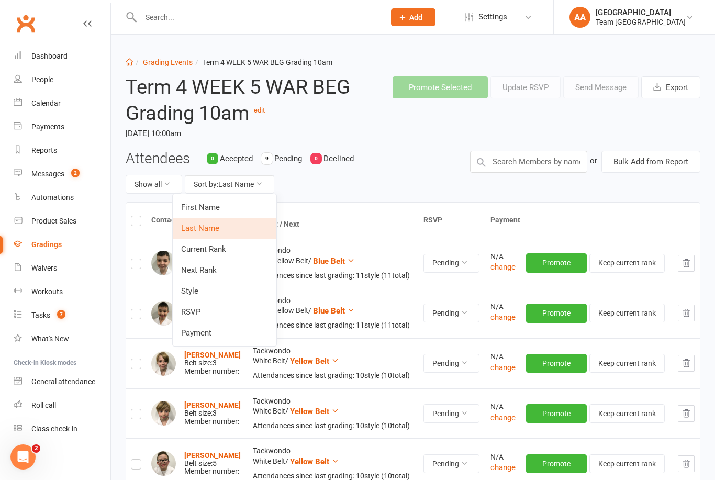
click at [221, 268] on link "Next Rank" at bounding box center [225, 269] width 104 height 21
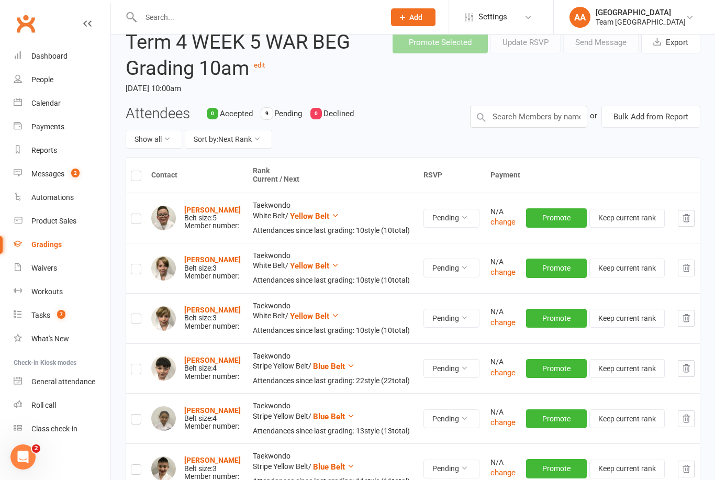
scroll to position [13, 0]
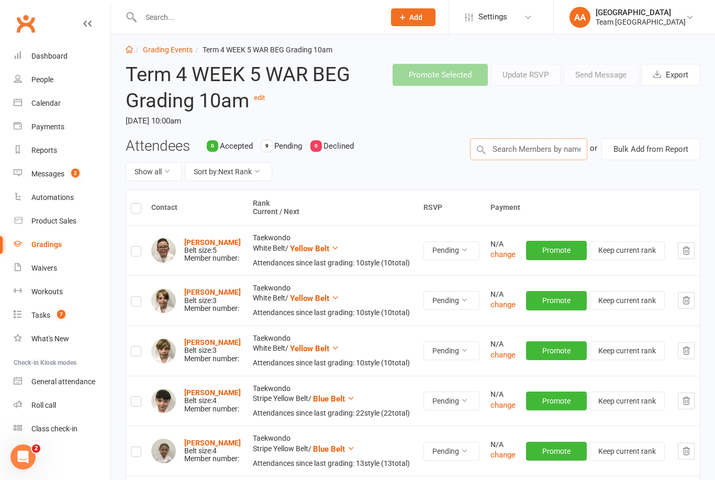
click at [521, 147] on input "text" at bounding box center [528, 149] width 117 height 22
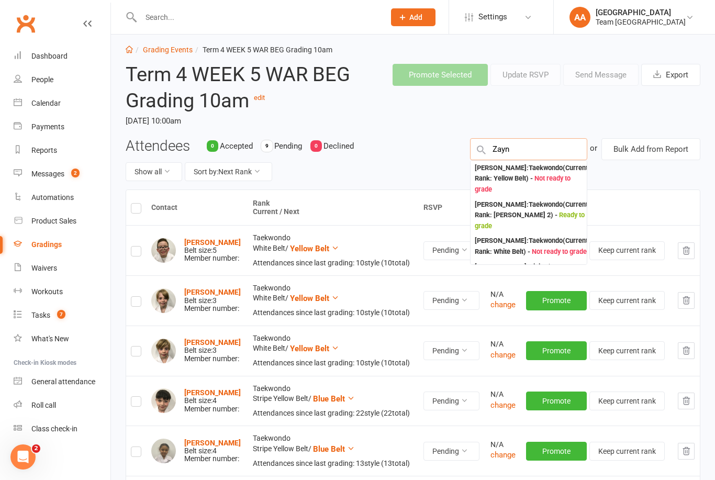
type input "Zayn"
click at [531, 243] on div "Zayn Ibrahim : Taekwondo (Current Rank: White Belt ) - Not ready to grade" at bounding box center [530, 245] width 113 height 21
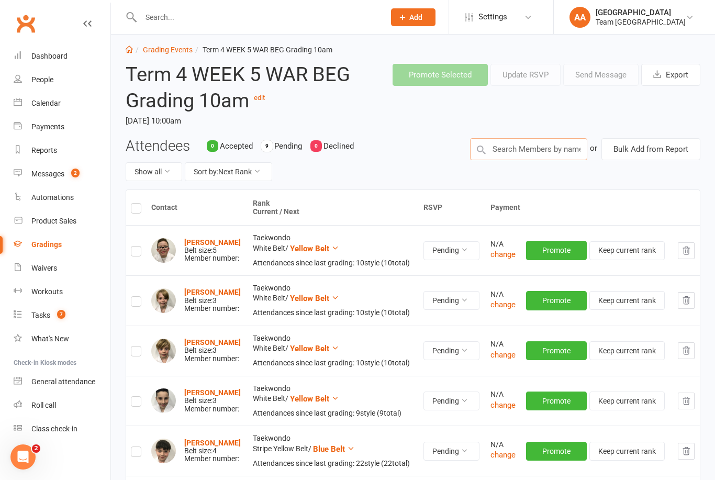
click at [514, 149] on input "text" at bounding box center [528, 149] width 117 height 22
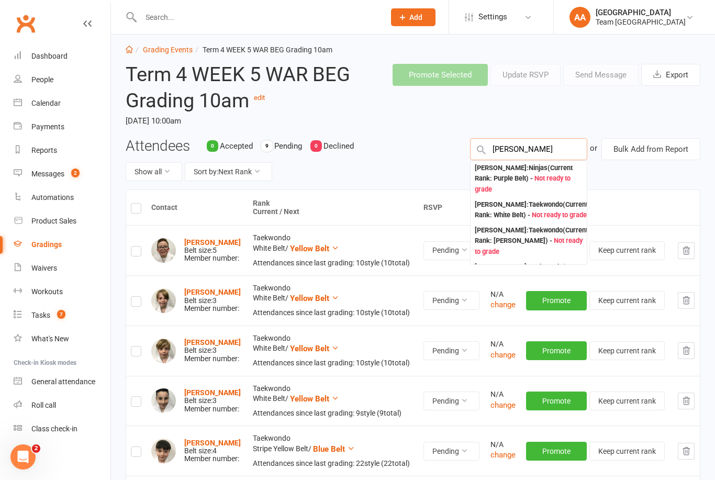
type input "Lara"
click at [526, 199] on div "Lara Ibrahim : Taekwondo (Current Rank: White Belt ) - Not ready to grade" at bounding box center [530, 209] width 113 height 21
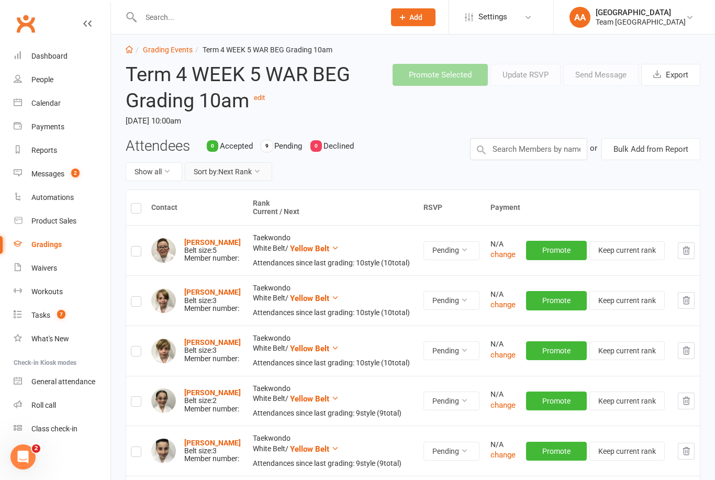
click at [249, 175] on button "Sort by: Next Rank" at bounding box center [228, 171] width 87 height 19
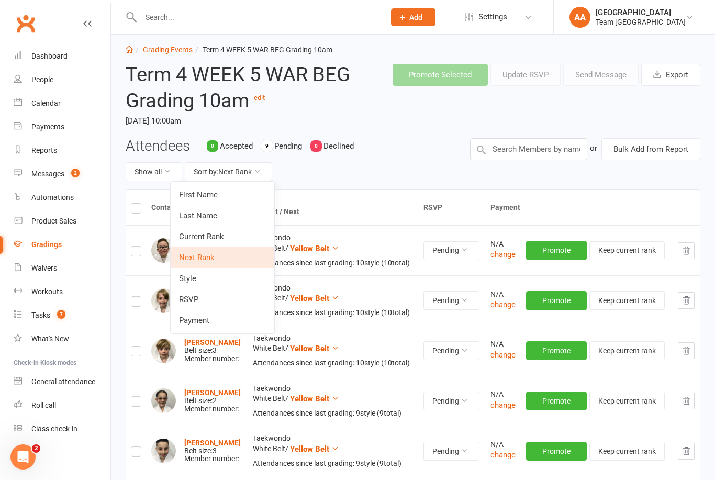
click at [209, 253] on link "Next Rank" at bounding box center [223, 257] width 104 height 21
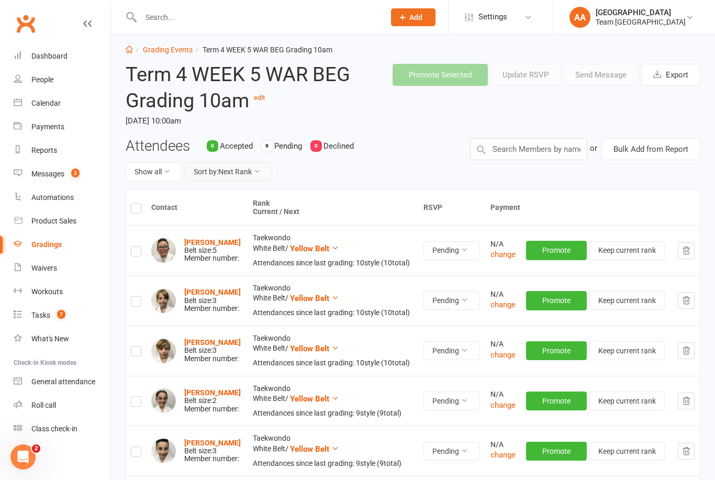
scroll to position [0, 0]
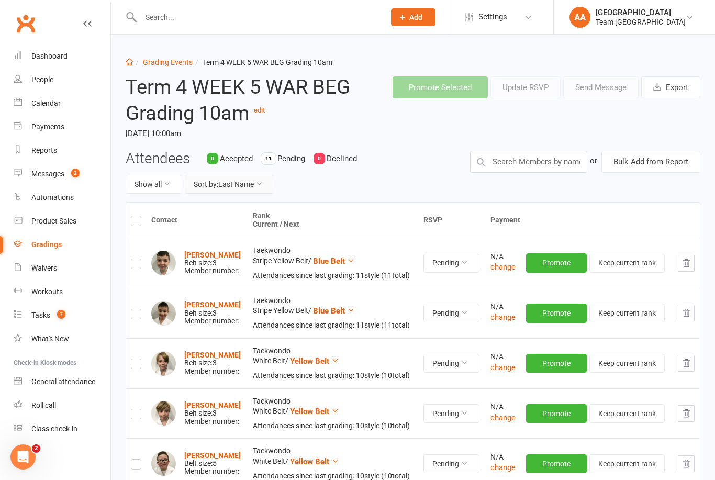
click at [255, 186] on button "Sort by: Last Name" at bounding box center [229, 184] width 89 height 19
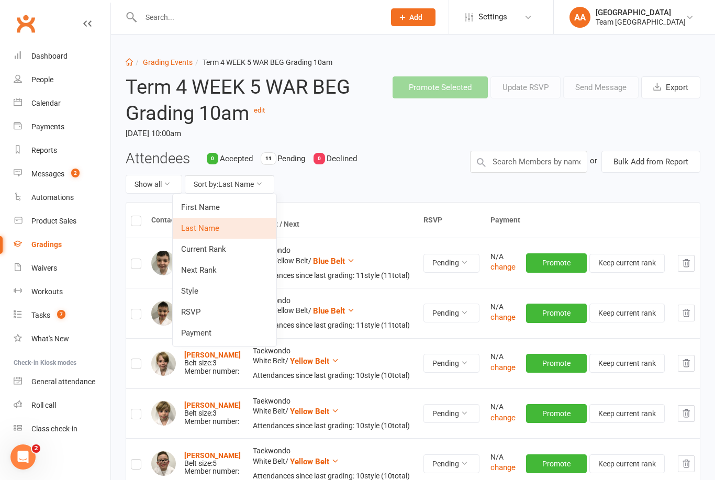
click at [227, 267] on link "Next Rank" at bounding box center [225, 269] width 104 height 21
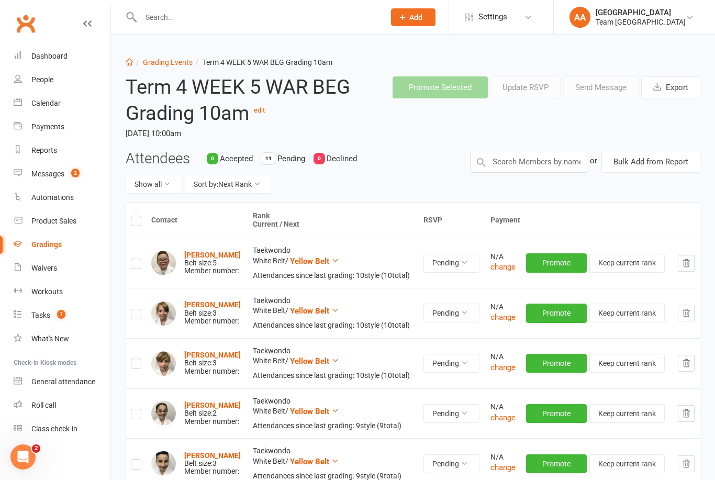
click at [179, 59] on link "Grading Events" at bounding box center [168, 62] width 50 height 8
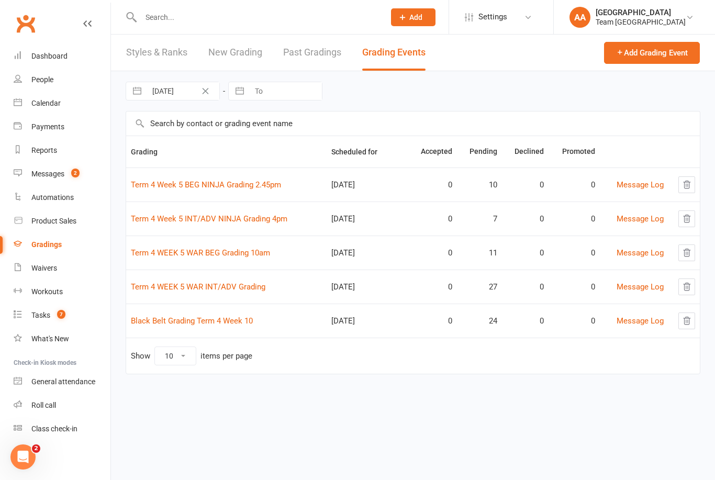
click at [197, 289] on link "Term 4 WEEK 5 WAR INT/ADV Grading" at bounding box center [198, 286] width 134 height 9
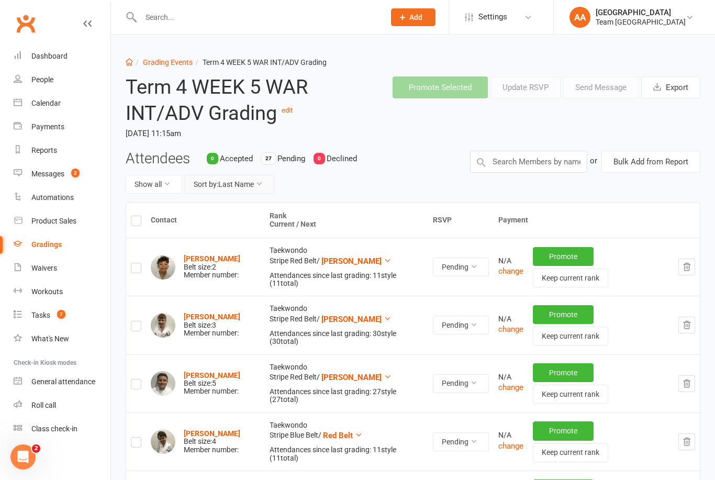
click at [259, 191] on button "Sort by: Last Name" at bounding box center [229, 184] width 89 height 19
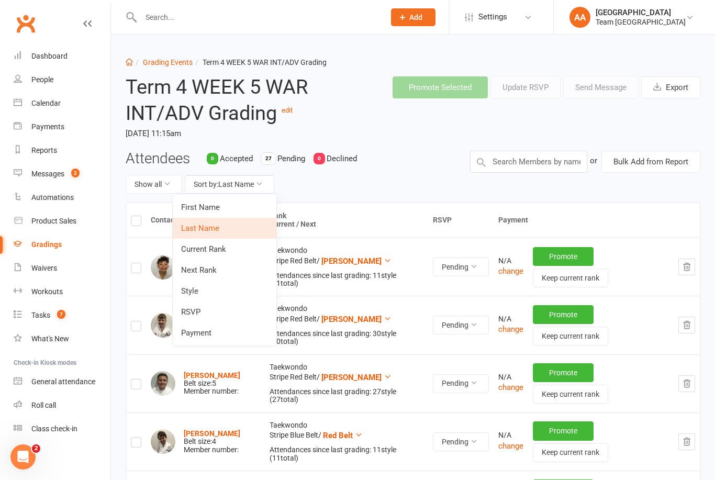
click at [218, 271] on link "Next Rank" at bounding box center [225, 269] width 104 height 21
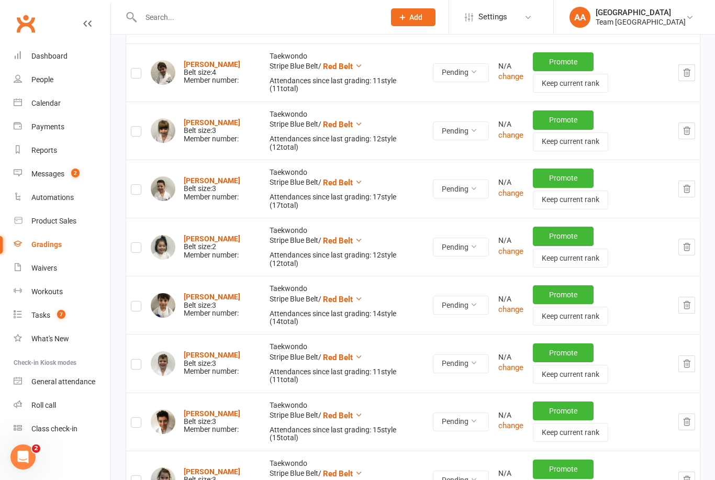
scroll to position [293, 0]
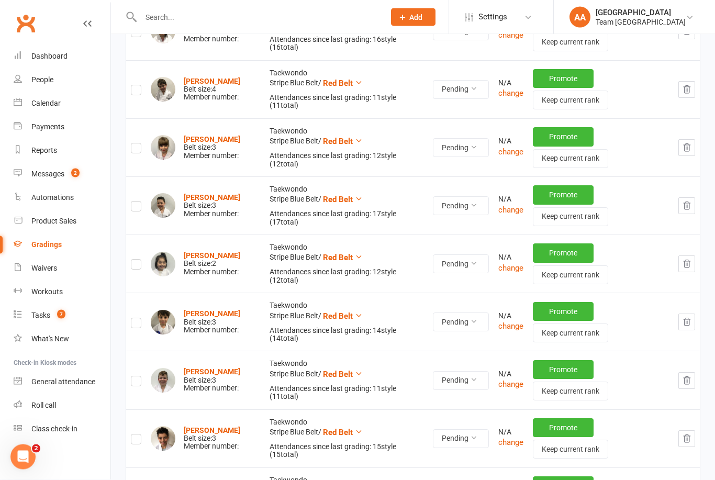
click at [684, 376] on icon "button" at bounding box center [686, 380] width 9 height 9
click at [688, 317] on icon "button" at bounding box center [686, 321] width 9 height 9
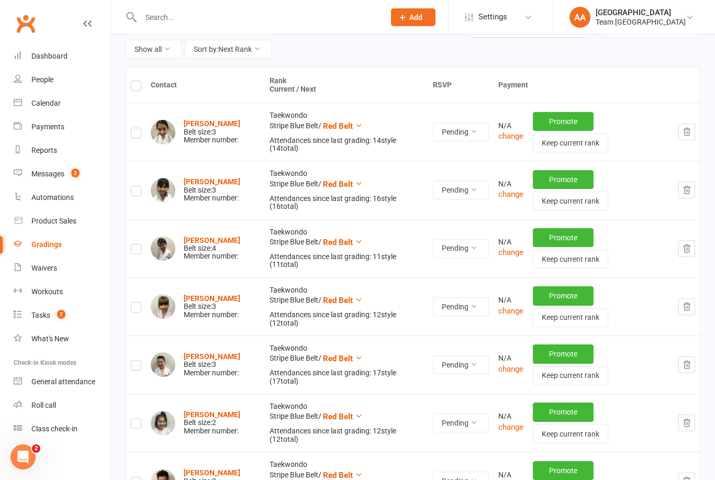
scroll to position [134, 0]
click at [685, 128] on icon "button" at bounding box center [686, 132] width 9 height 9
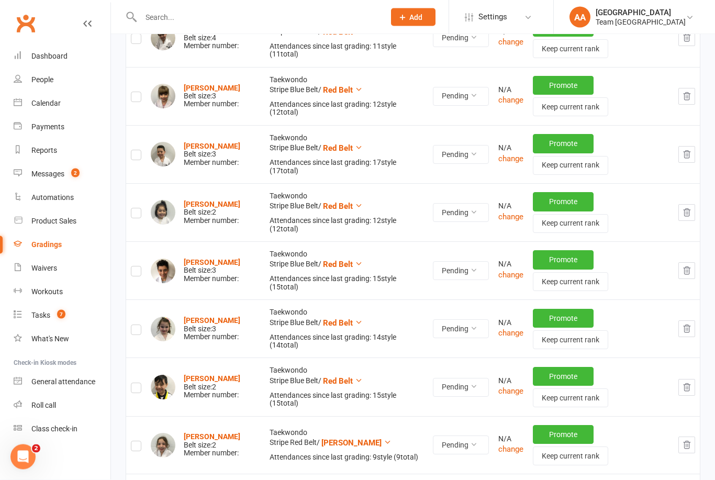
scroll to position [293, 0]
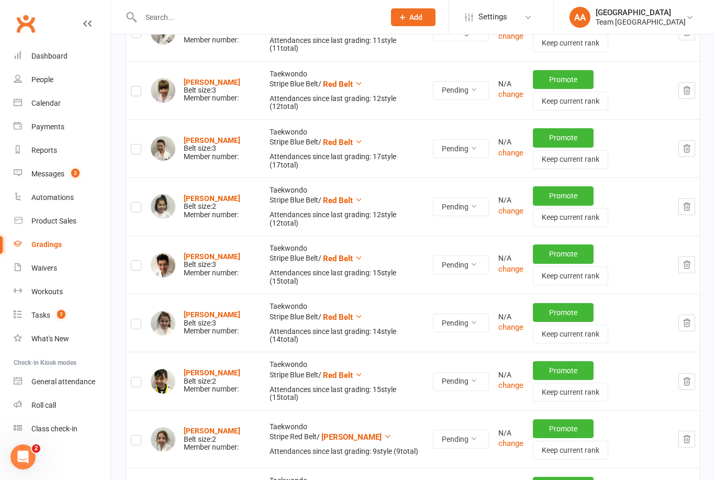
click at [230, 253] on div "Elijah Khoury Belt size: 3 Member number:" at bounding box center [212, 265] width 56 height 24
click at [693, 430] on button "button" at bounding box center [686, 438] width 17 height 17
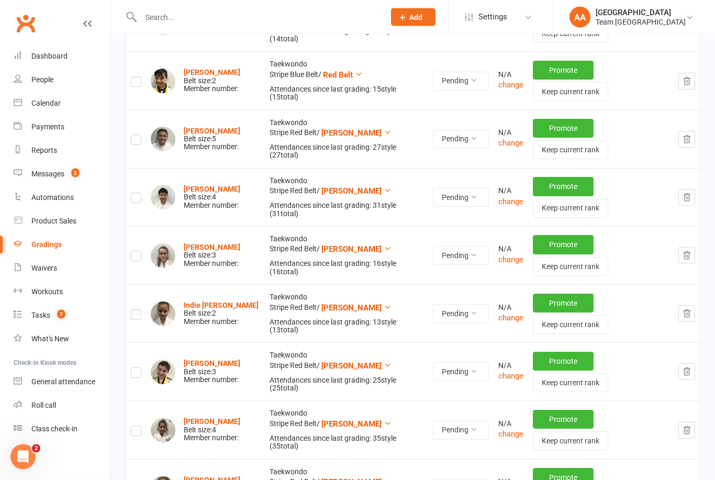
scroll to position [593, 0]
click at [689, 134] on icon "button" at bounding box center [686, 138] width 9 height 9
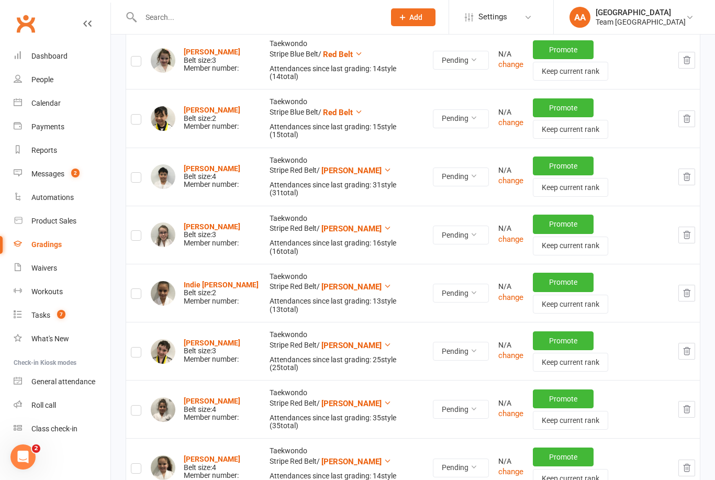
scroll to position [554, 0]
click at [694, 169] on button "button" at bounding box center [686, 177] width 17 height 17
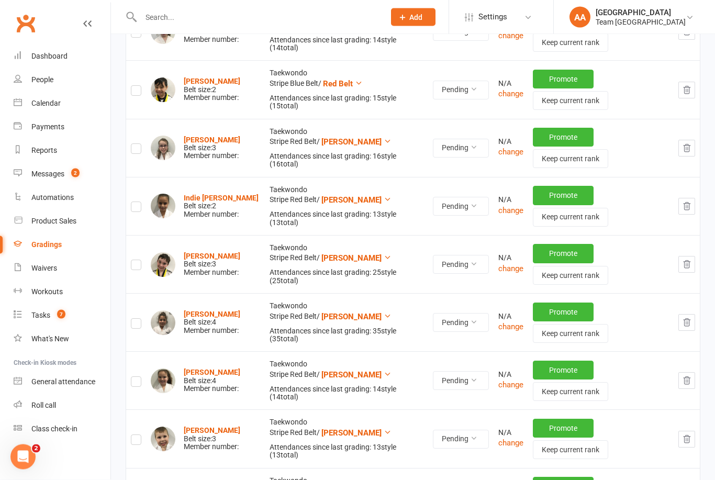
scroll to position [587, 0]
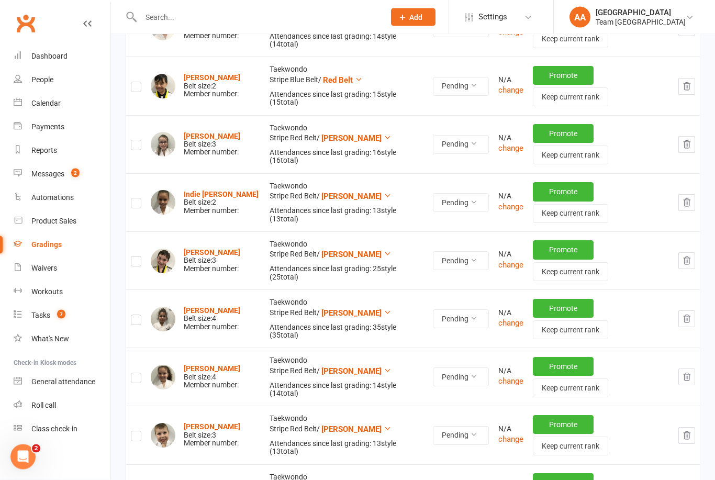
click at [690, 256] on icon "button" at bounding box center [686, 260] width 9 height 9
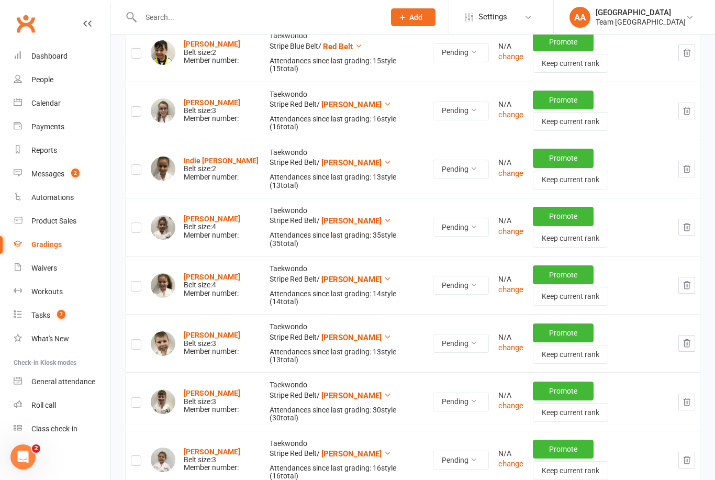
click at [688, 280] on icon "button" at bounding box center [686, 284] width 9 height 9
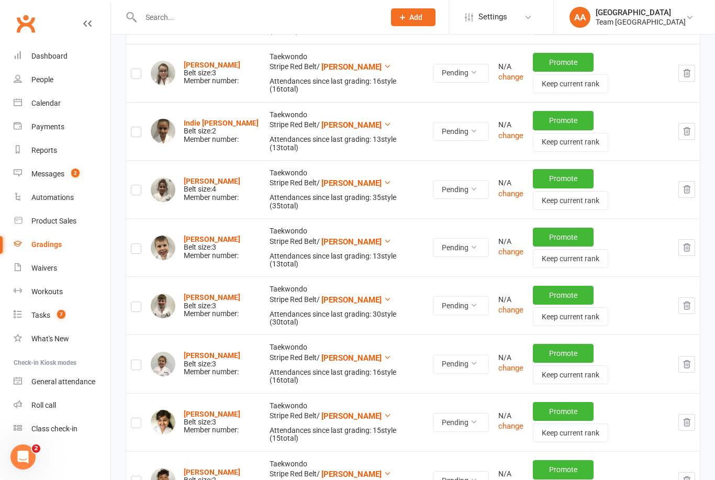
scroll to position [667, 0]
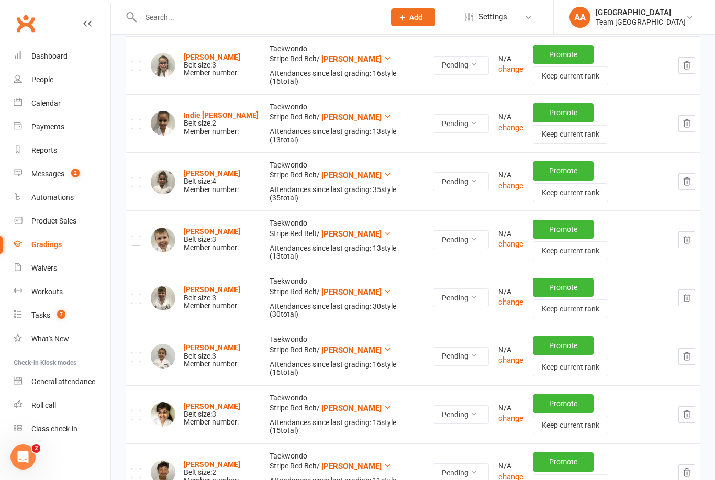
click at [685, 294] on icon "button" at bounding box center [686, 297] width 7 height 7
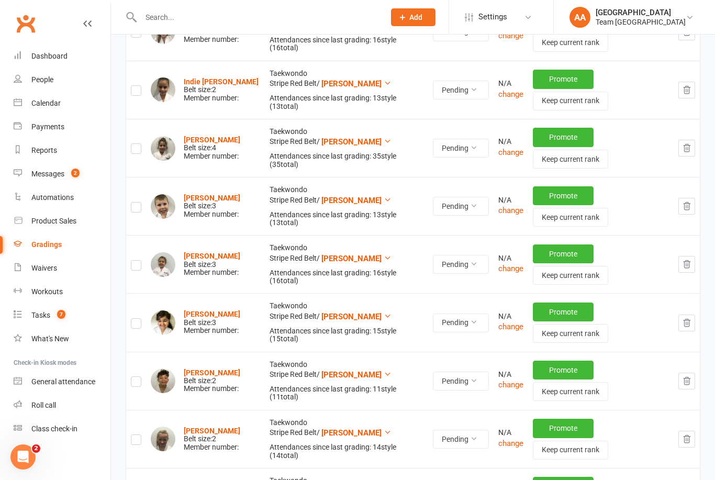
click at [684, 259] on icon "button" at bounding box center [686, 263] width 9 height 9
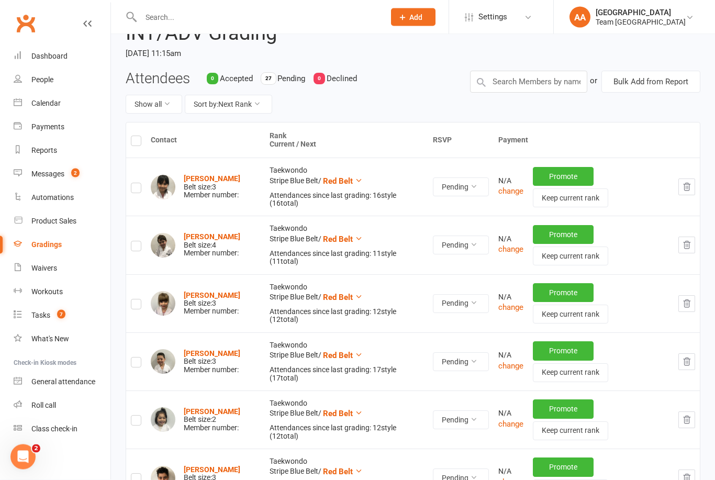
scroll to position [0, 0]
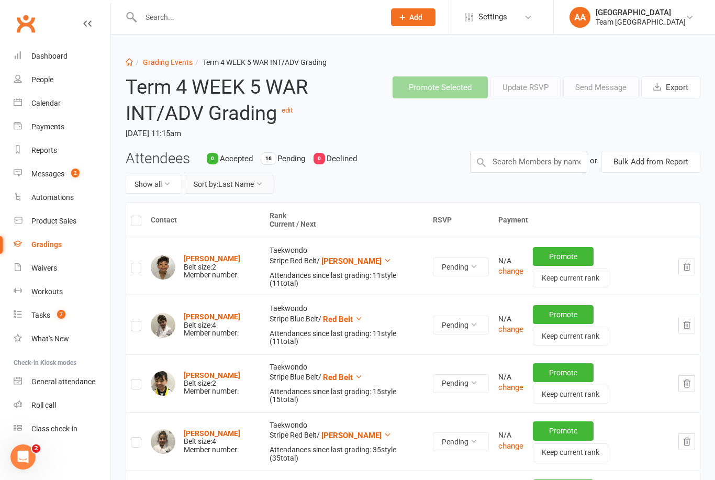
click at [260, 185] on icon at bounding box center [258, 183] width 7 height 7
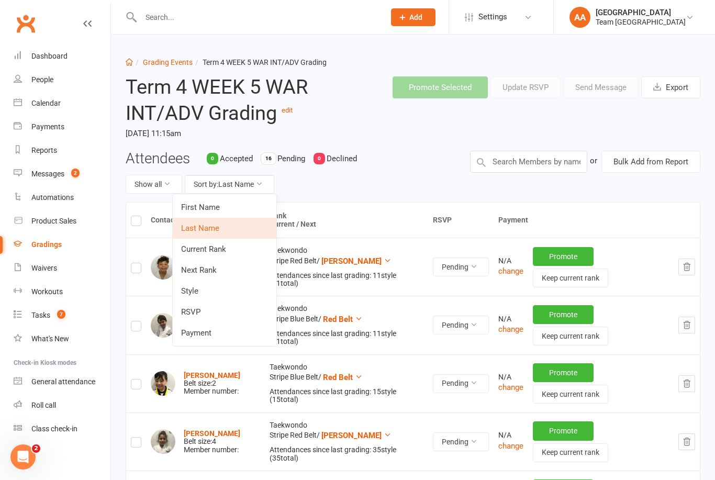
click at [214, 266] on link "Next Rank" at bounding box center [225, 269] width 104 height 21
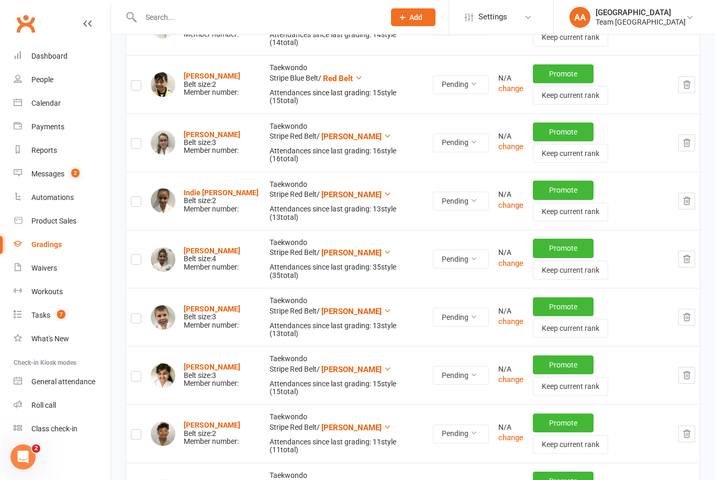
scroll to position [589, 0]
click at [53, 244] on div "Gradings" at bounding box center [46, 244] width 30 height 8
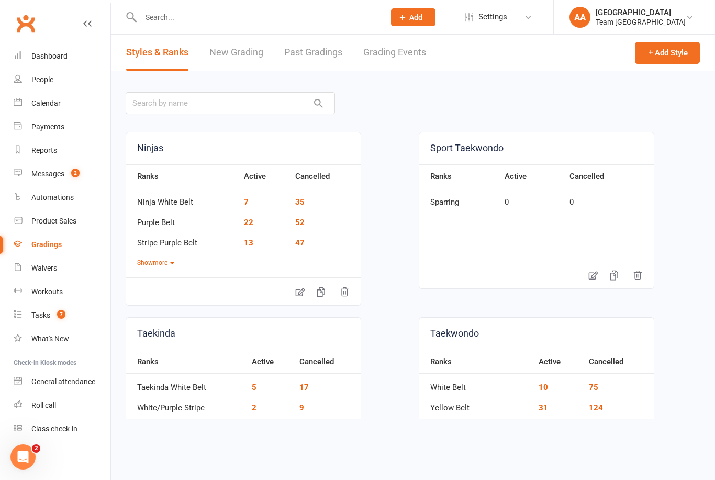
click at [405, 51] on link "Grading Events" at bounding box center [394, 53] width 63 height 36
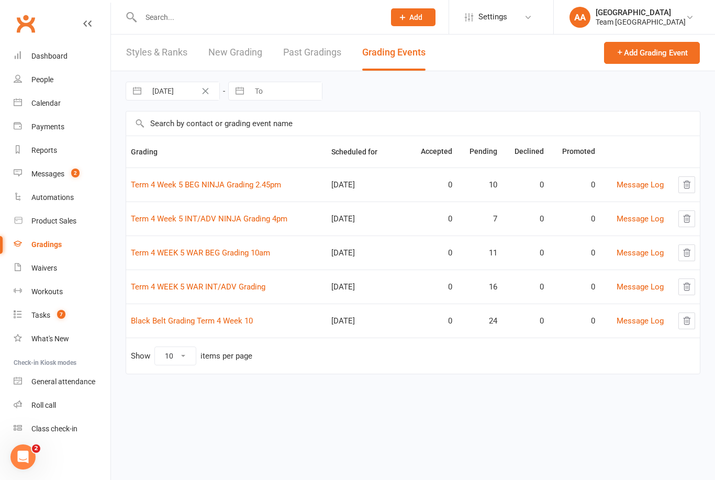
click at [181, 322] on link "Black Belt Grading Term 4 Week 10" at bounding box center [192, 320] width 122 height 9
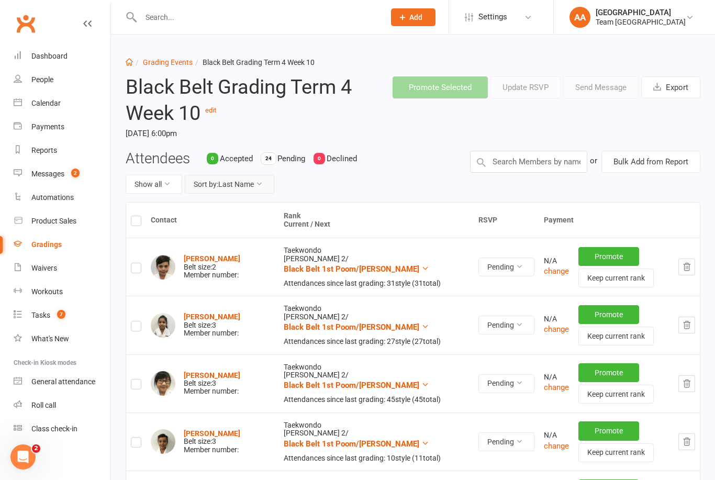
click at [257, 186] on button "Sort by: Last Name" at bounding box center [229, 184] width 89 height 19
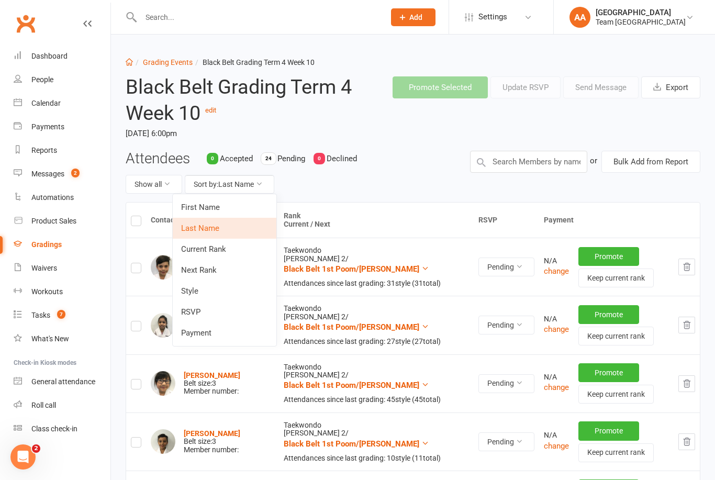
click at [218, 269] on link "Next Rank" at bounding box center [225, 269] width 104 height 21
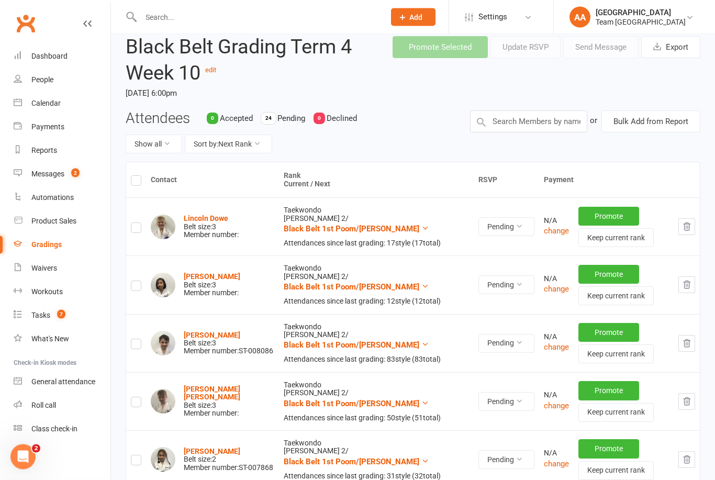
scroll to position [40, 0]
click at [686, 223] on icon "button" at bounding box center [686, 226] width 7 height 7
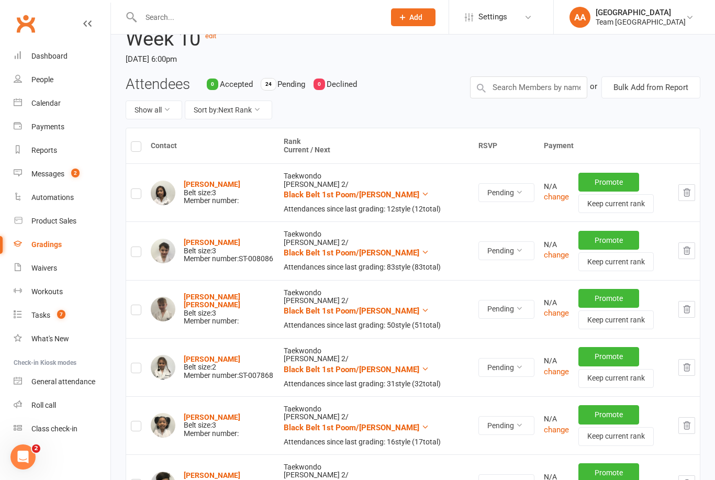
click at [684, 191] on icon "button" at bounding box center [686, 192] width 7 height 7
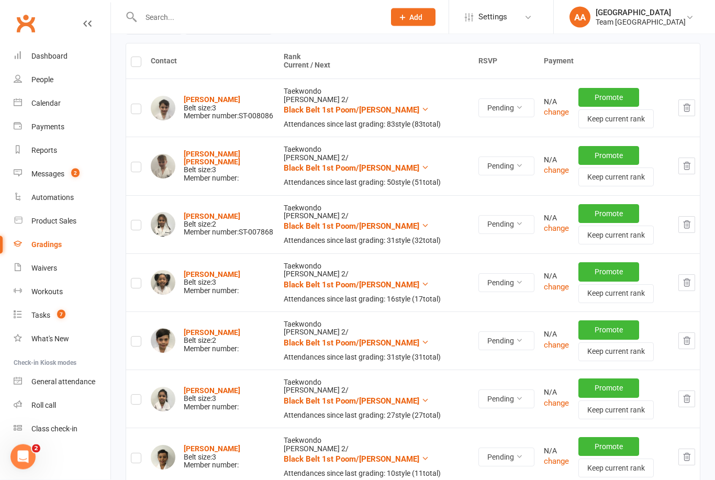
scroll to position [160, 0]
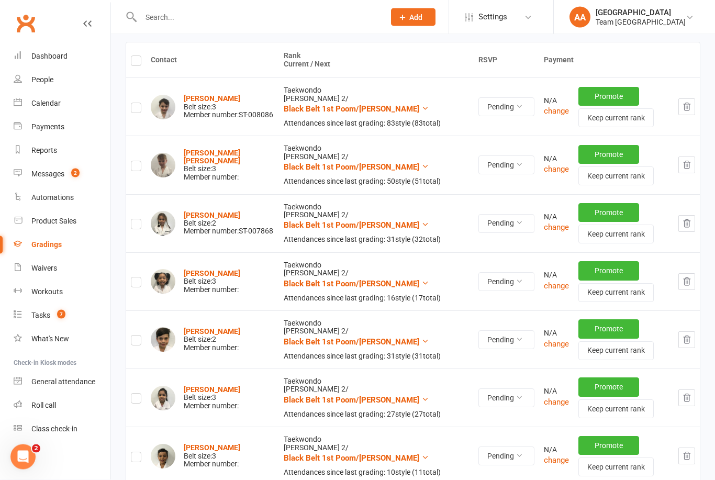
click at [682, 162] on icon "button" at bounding box center [686, 165] width 9 height 9
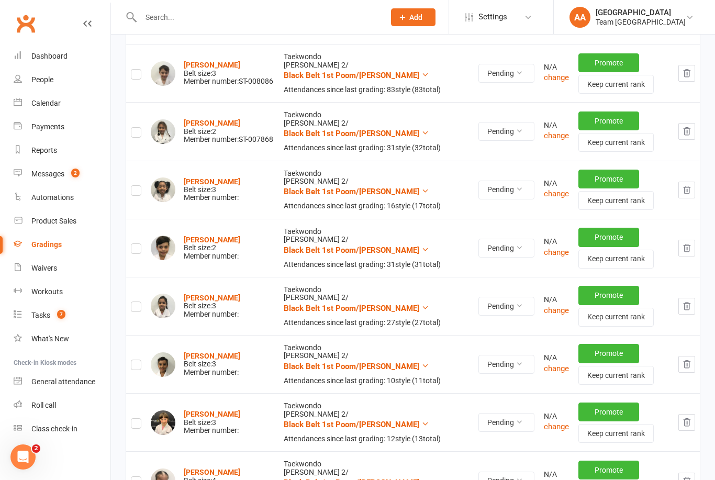
click at [690, 133] on icon "button" at bounding box center [686, 131] width 9 height 9
click at [687, 129] on icon "button" at bounding box center [686, 131] width 9 height 9
click at [682, 130] on icon "button" at bounding box center [686, 131] width 9 height 9
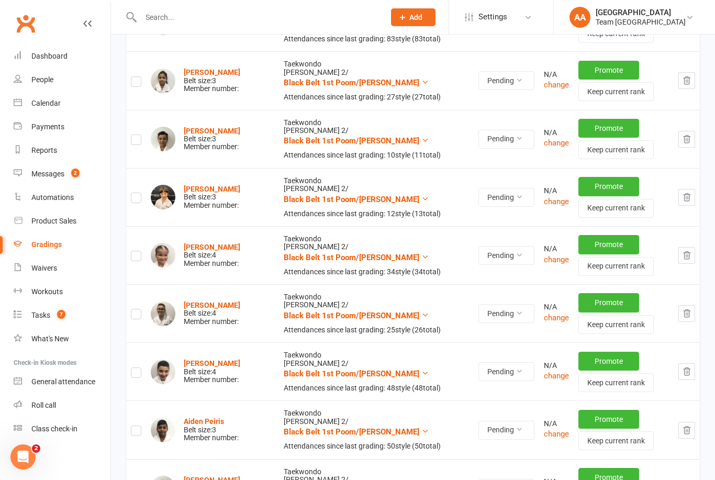
scroll to position [245, 0]
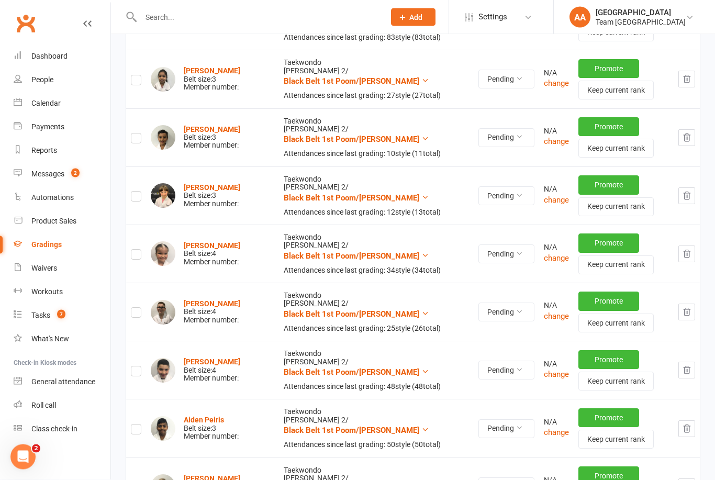
click at [687, 139] on icon "button" at bounding box center [686, 137] width 9 height 9
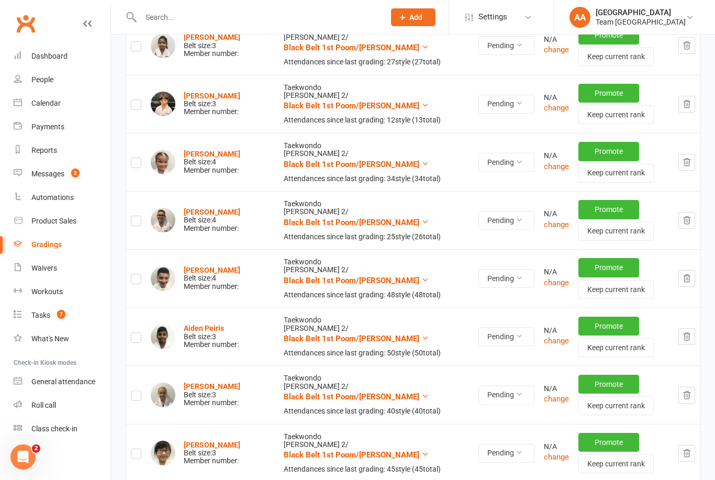
click at [678, 163] on button "button" at bounding box center [686, 162] width 17 height 17
click at [681, 162] on button "button" at bounding box center [686, 162] width 17 height 17
click at [679, 158] on button "button" at bounding box center [686, 162] width 17 height 17
click at [681, 162] on button "button" at bounding box center [686, 162] width 17 height 17
click at [692, 157] on button "button" at bounding box center [686, 162] width 17 height 17
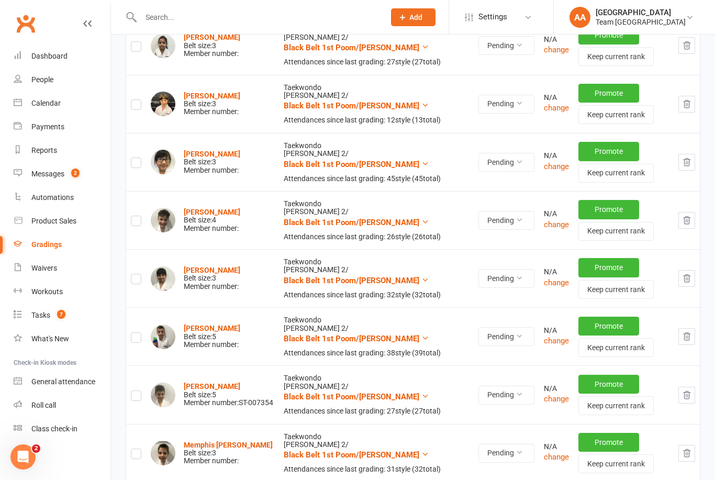
click at [689, 158] on icon "button" at bounding box center [686, 161] width 7 height 7
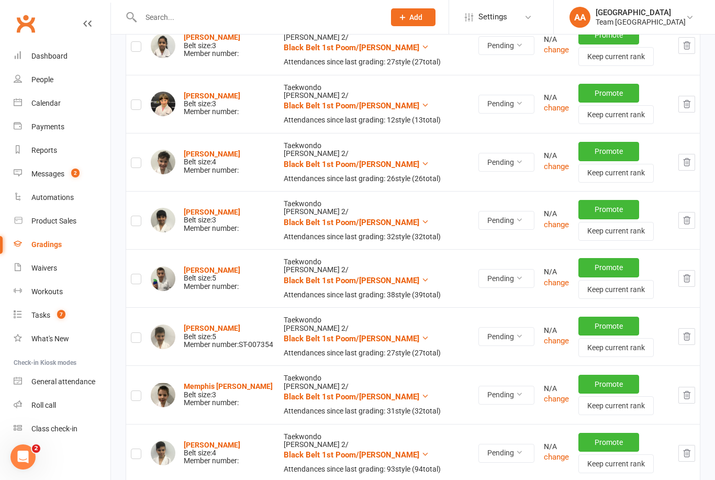
click at [687, 158] on icon "button" at bounding box center [686, 161] width 7 height 7
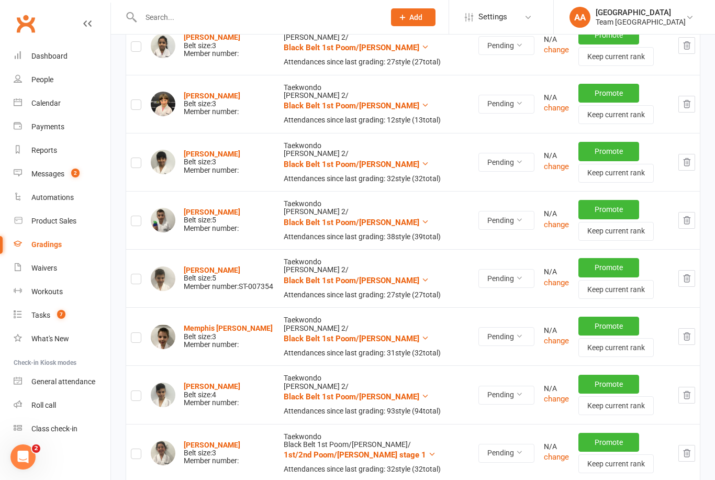
click at [689, 157] on icon "button" at bounding box center [686, 161] width 9 height 9
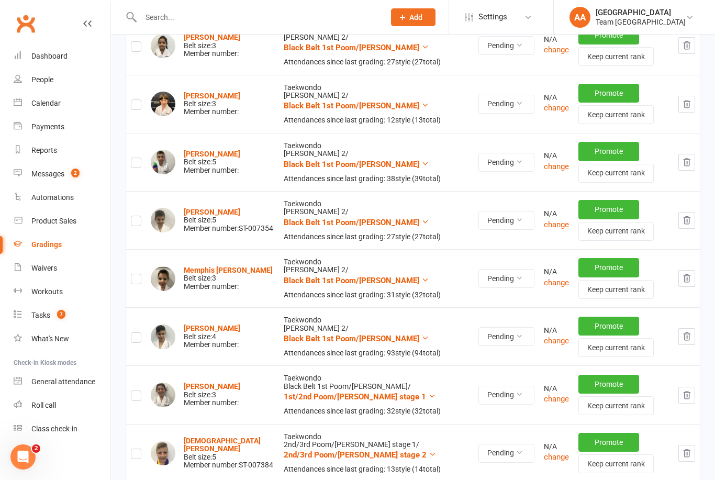
click at [681, 212] on button "button" at bounding box center [686, 220] width 17 height 17
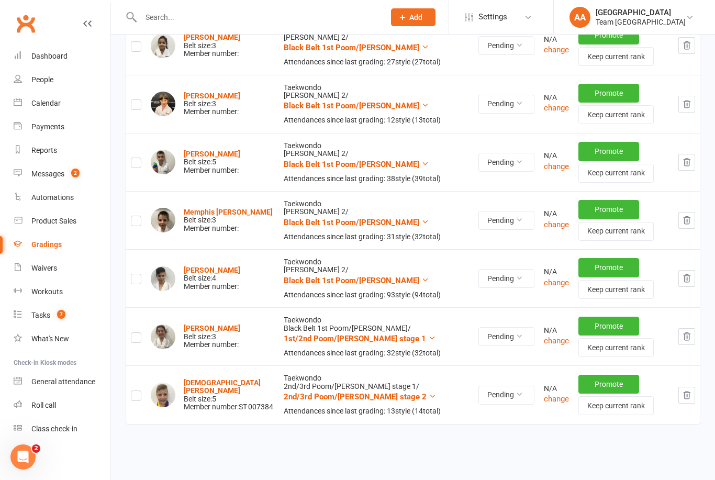
click at [684, 212] on button "button" at bounding box center [686, 220] width 17 height 17
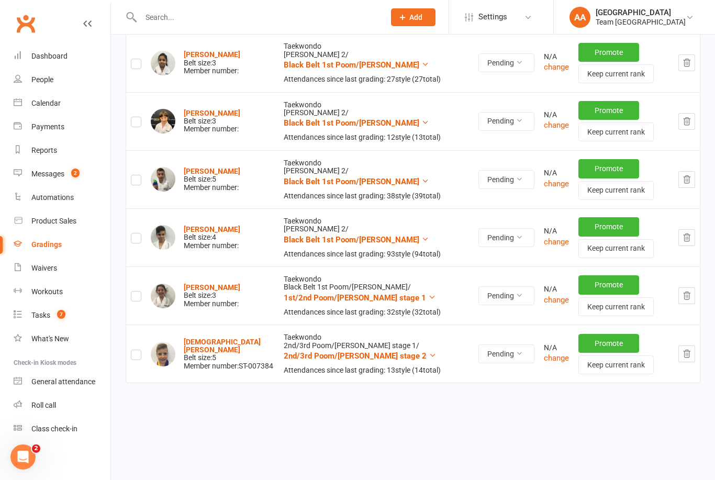
scroll to position [266, 0]
click at [685, 291] on icon "button" at bounding box center [686, 295] width 9 height 9
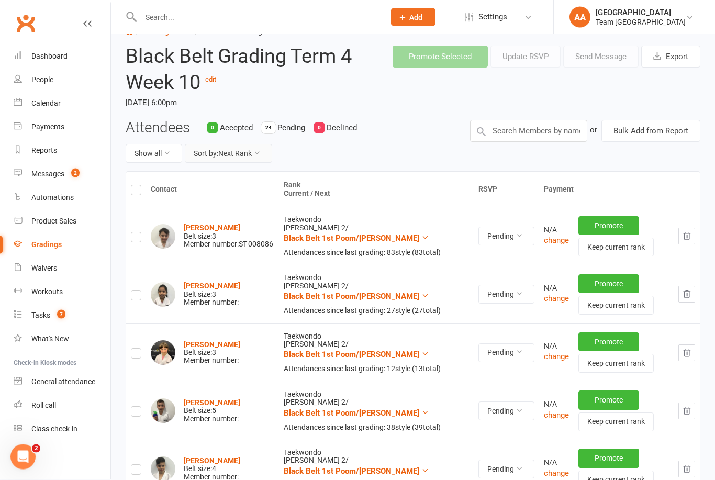
click at [253, 156] on button "Sort by: Next Rank" at bounding box center [228, 153] width 87 height 19
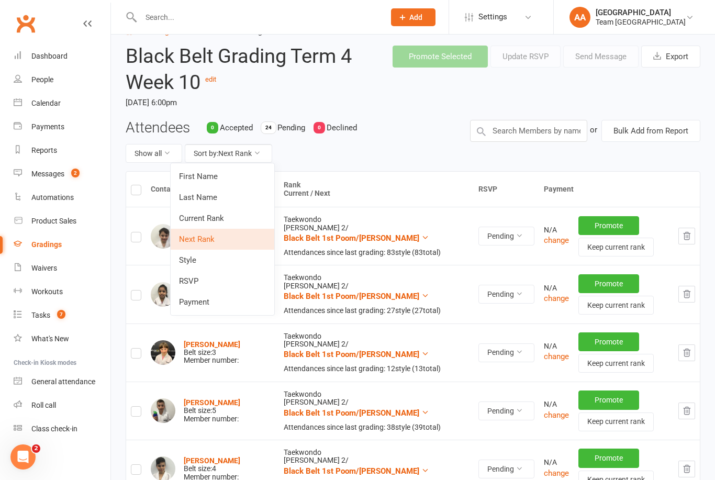
click at [210, 237] on link "Next Rank" at bounding box center [223, 239] width 104 height 21
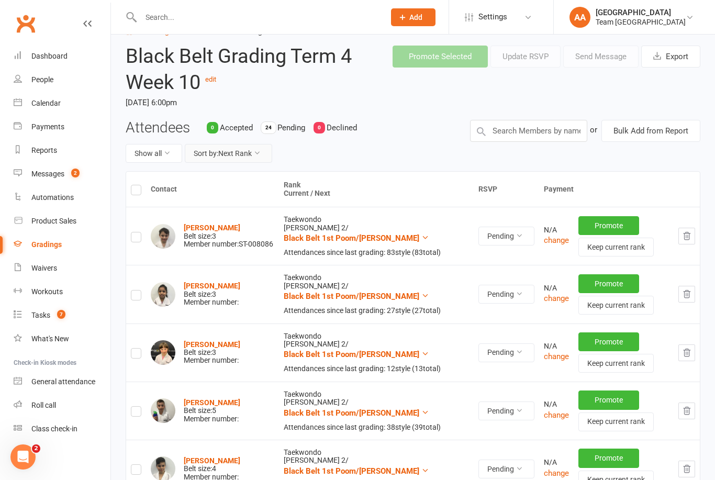
click at [254, 156] on button "Sort by: Next Rank" at bounding box center [228, 153] width 87 height 19
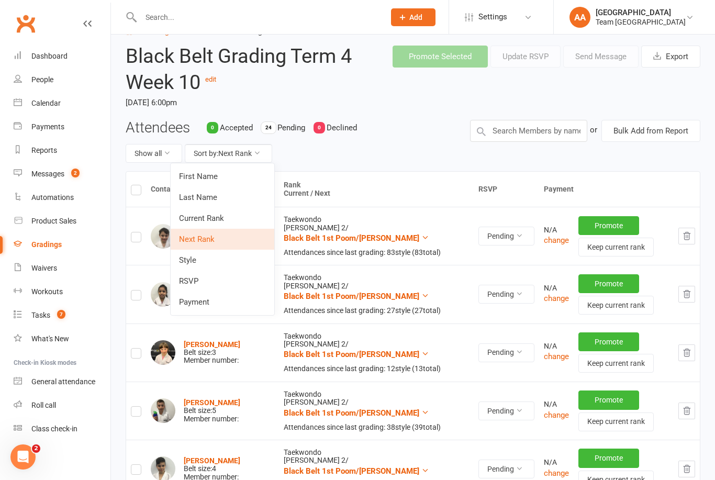
click at [223, 219] on link "Current Rank" at bounding box center [223, 218] width 104 height 21
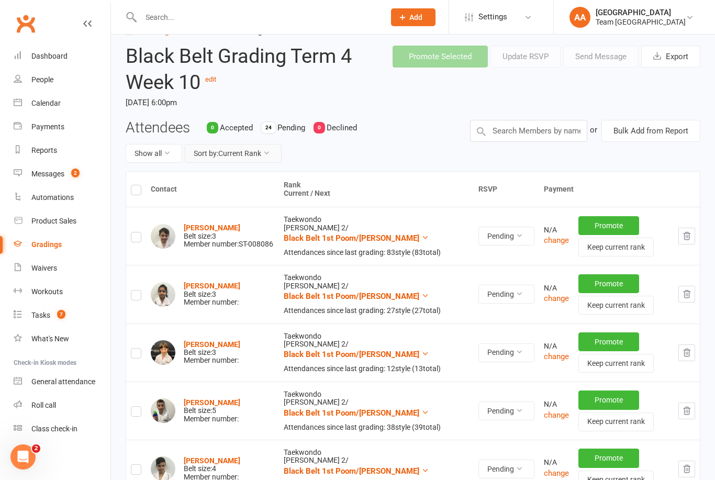
click at [263, 156] on button "Sort by: Current Rank" at bounding box center [233, 153] width 97 height 19
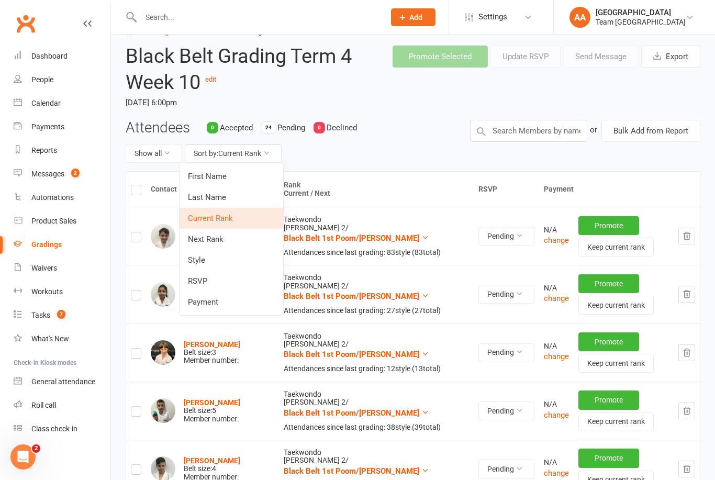
click at [227, 196] on link "Last Name" at bounding box center [231, 197] width 104 height 21
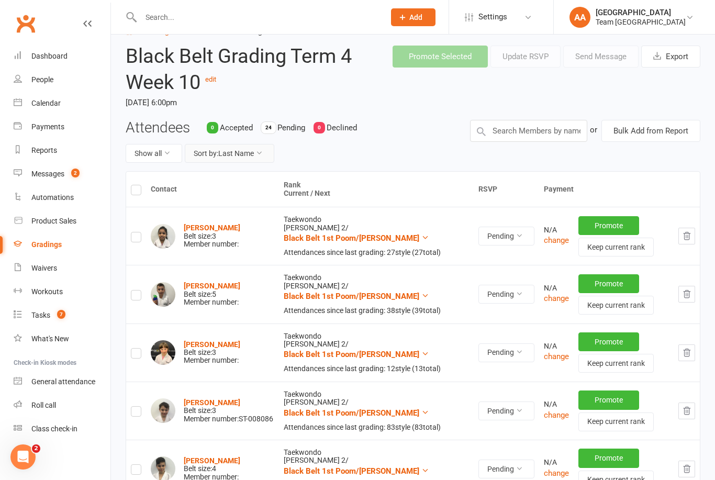
click at [256, 155] on button "Sort by: Last Name" at bounding box center [229, 153] width 89 height 19
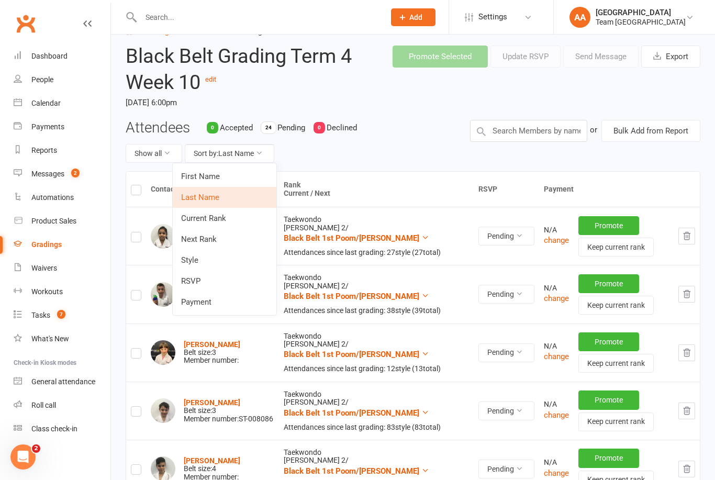
click at [216, 241] on link "Next Rank" at bounding box center [225, 239] width 104 height 21
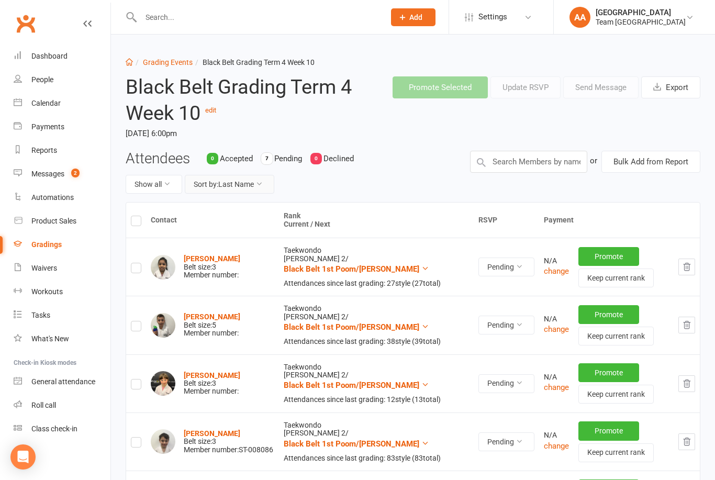
click at [238, 184] on button "Sort by: Last Name" at bounding box center [229, 184] width 89 height 19
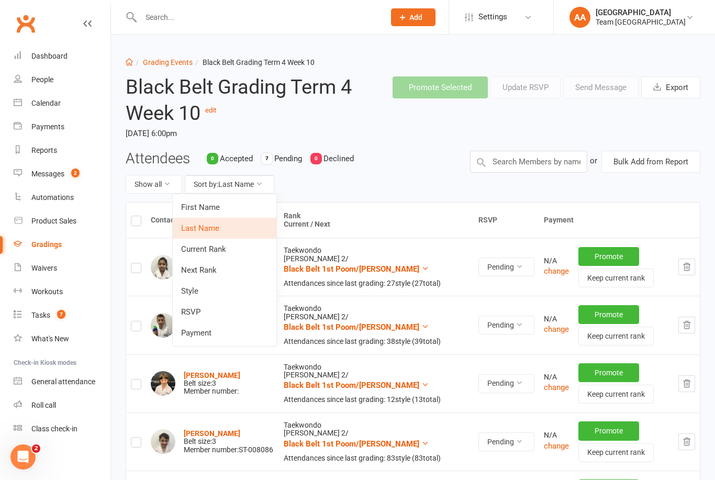
click at [211, 267] on link "Next Rank" at bounding box center [225, 269] width 104 height 21
